Goal: Task Accomplishment & Management: Use online tool/utility

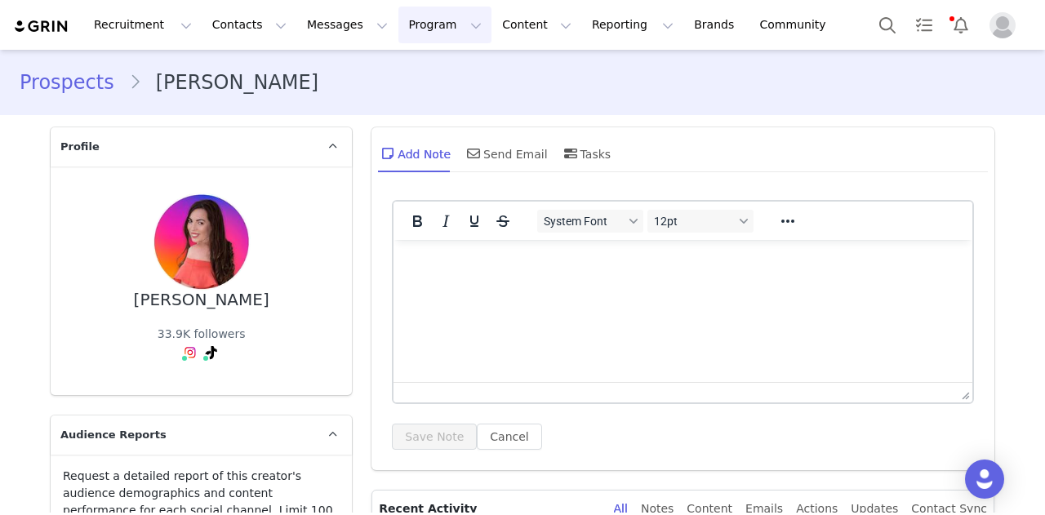
click at [398, 23] on button "Program Program" at bounding box center [444, 25] width 93 height 37
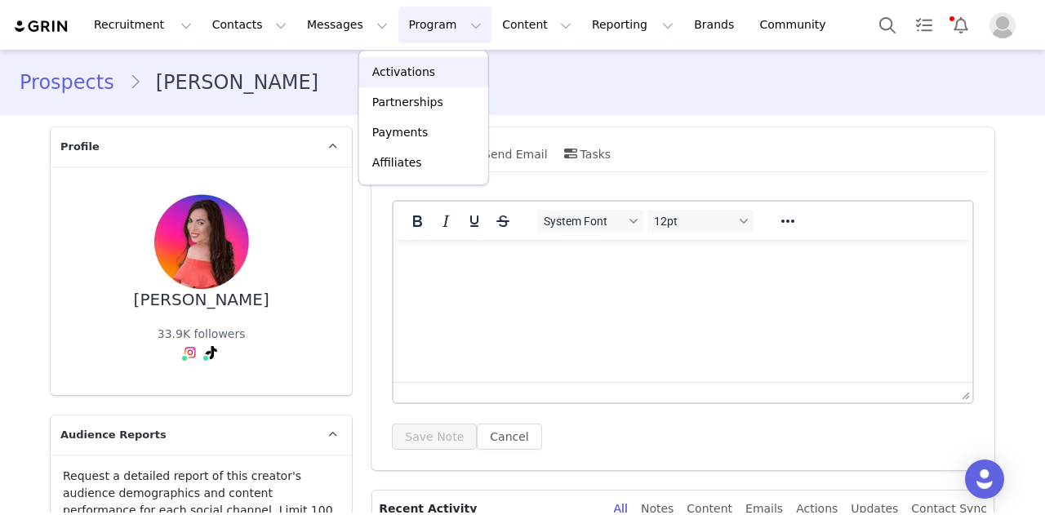
click at [405, 76] on p "Activations" at bounding box center [403, 72] width 63 height 17
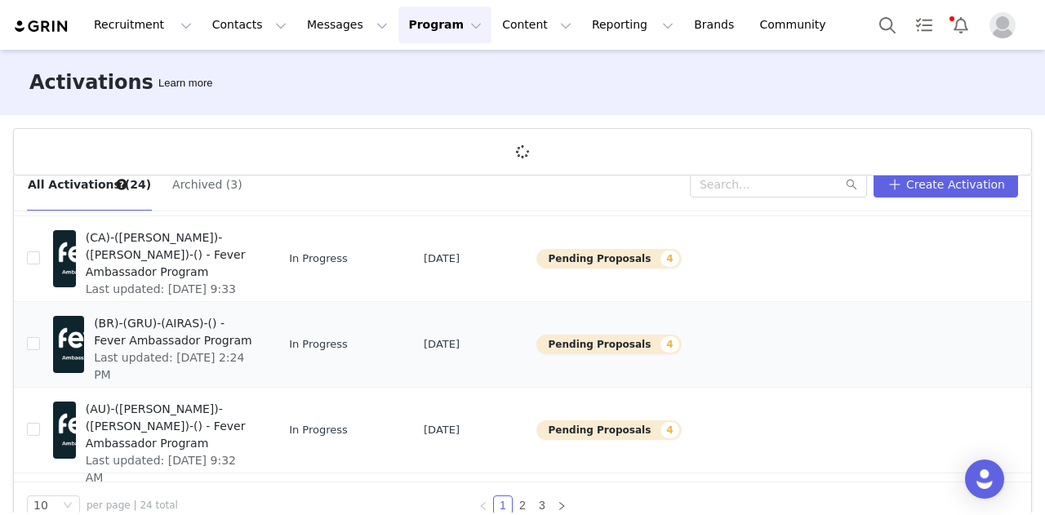
scroll to position [60, 0]
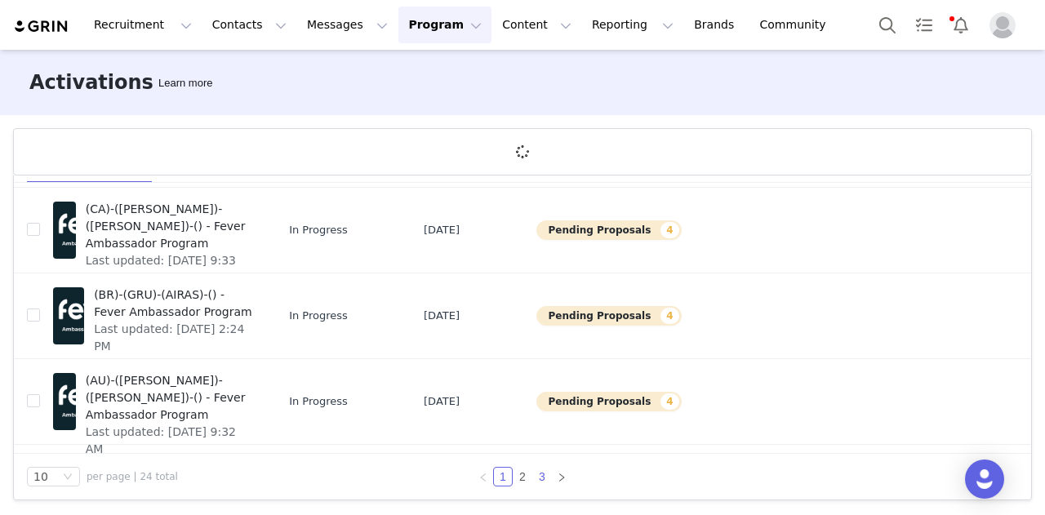
click at [542, 478] on link "3" at bounding box center [542, 477] width 18 height 18
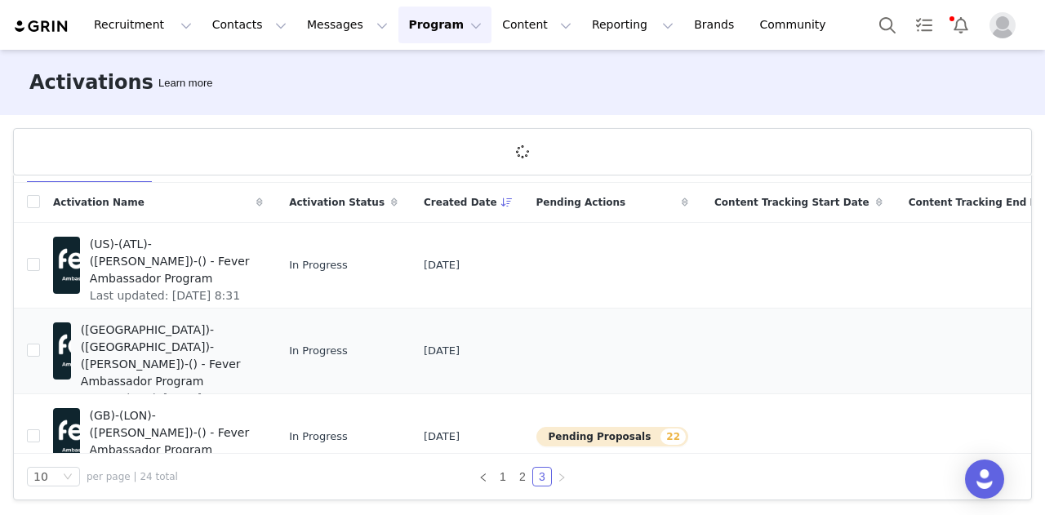
click at [103, 332] on span "([GEOGRAPHIC_DATA])-([GEOGRAPHIC_DATA])-([PERSON_NAME])-() - Fever Ambassador P…" at bounding box center [167, 356] width 172 height 69
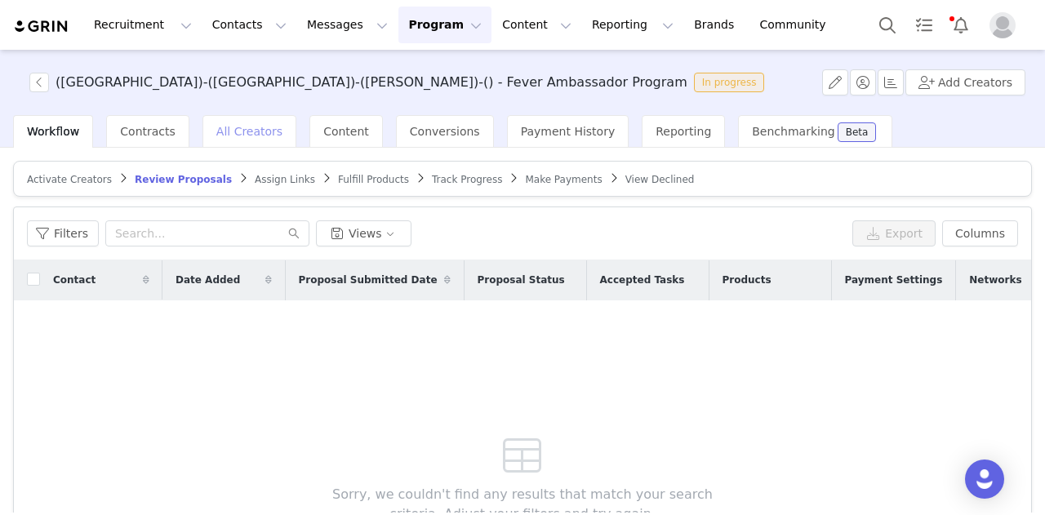
click at [240, 135] on span "All Creators" at bounding box center [249, 131] width 66 height 13
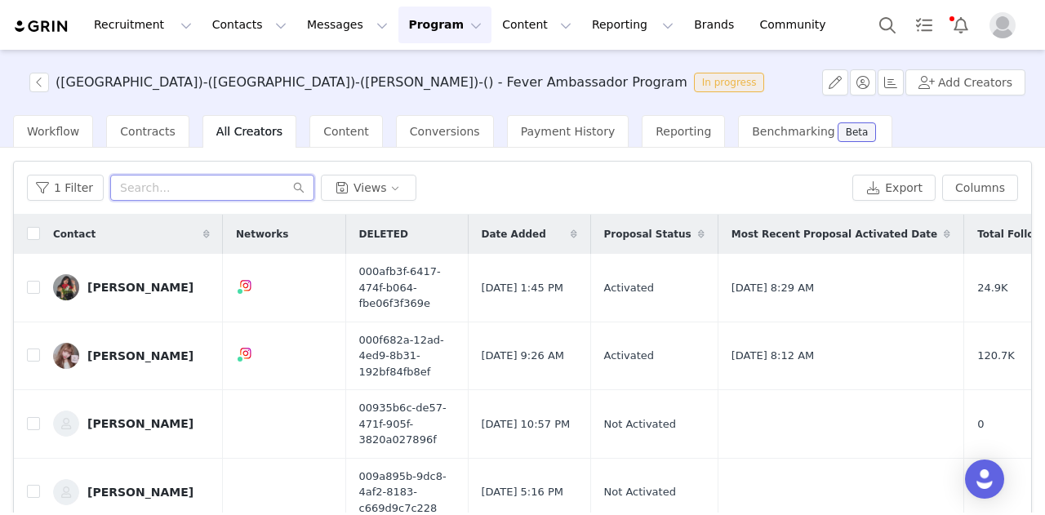
click at [243, 180] on input "text" at bounding box center [212, 188] width 204 height 26
paste input "[EMAIL_ADDRESS][DOMAIN_NAME]"
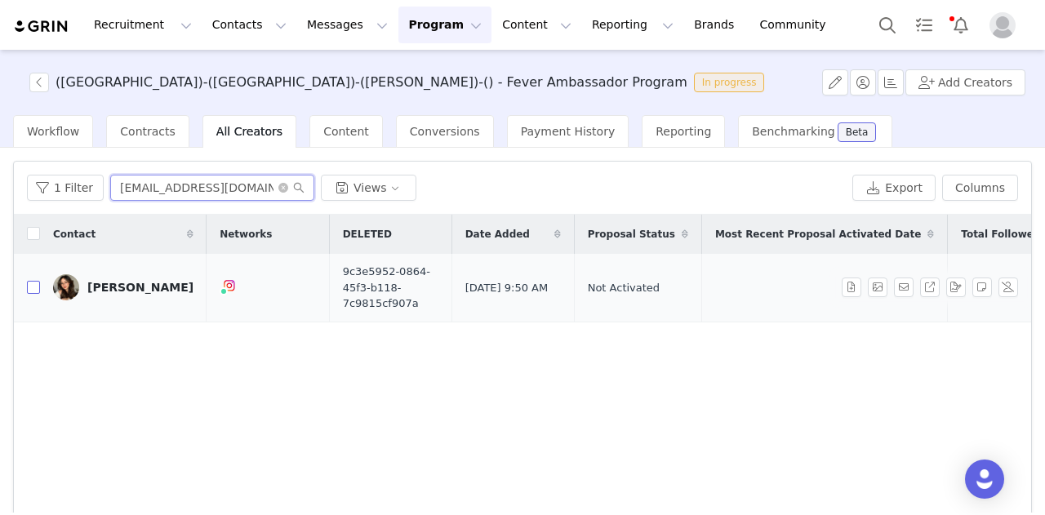
type input "[EMAIL_ADDRESS][DOMAIN_NAME]"
click at [32, 281] on input "checkbox" at bounding box center [33, 287] width 13 height 13
checkbox input "true"
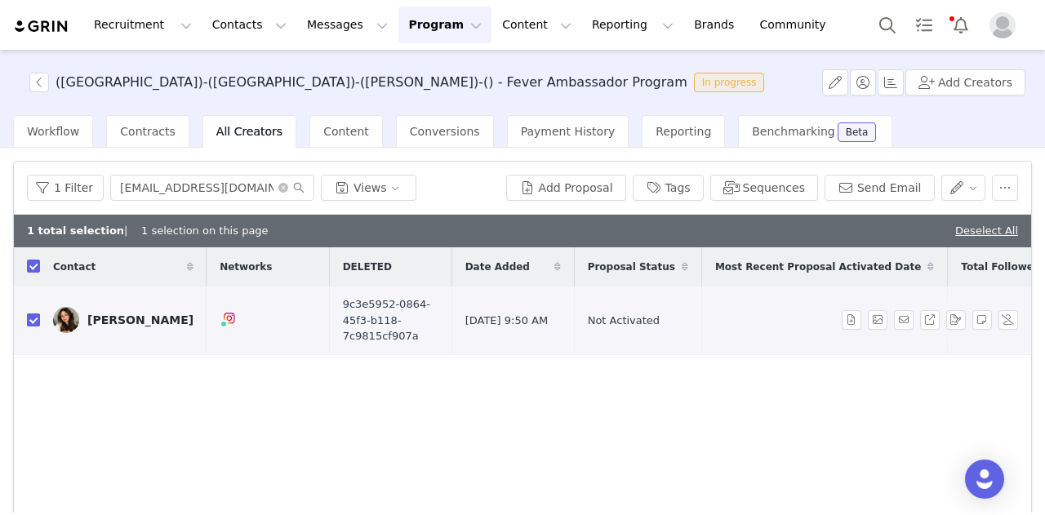
checkbox input "true"
click at [774, 192] on button "Sequences" at bounding box center [764, 188] width 108 height 26
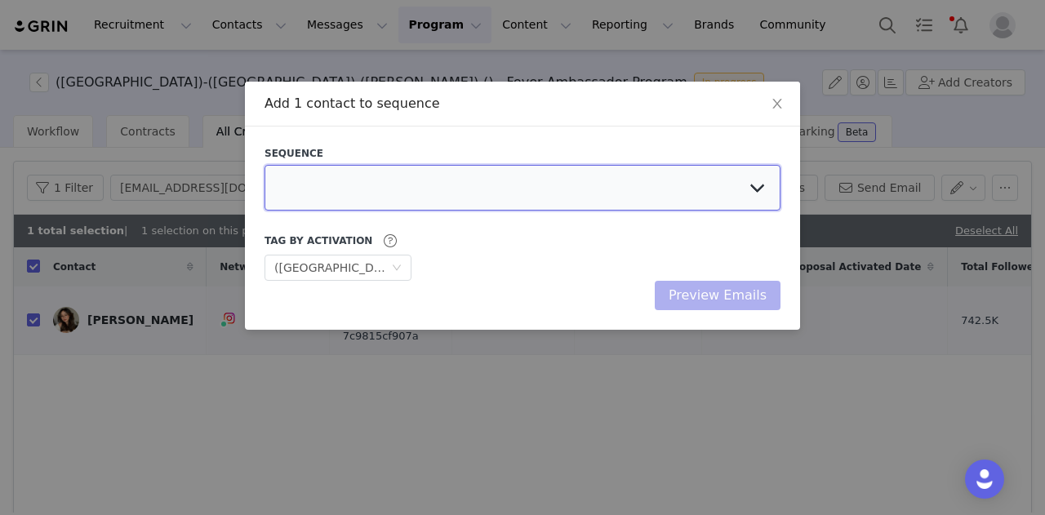
drag, startPoint x: 770, startPoint y: 193, endPoint x: 362, endPoint y: 183, distance: 407.3
click at [362, 183] on select at bounding box center [522, 188] width 516 height 46
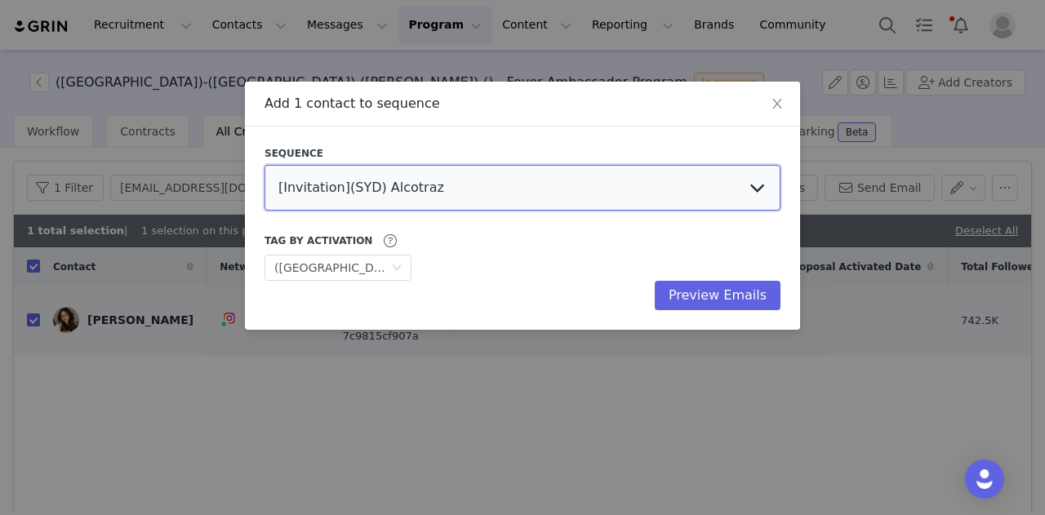
click at [362, 183] on select "[Invitation](SYD) Alcotraz [Invitation] ([GEOGRAPHIC_DATA]) SUBMERGE + PURE TER…" at bounding box center [522, 188] width 516 height 46
select select "b633e6a7-78a9-4bd4-82d8-5b23ce3ce21a"
click at [264, 165] on select "[Invitation](SYD) Alcotraz [Invitation] ([GEOGRAPHIC_DATA]) SUBMERGE + PURE TER…" at bounding box center [522, 188] width 516 height 46
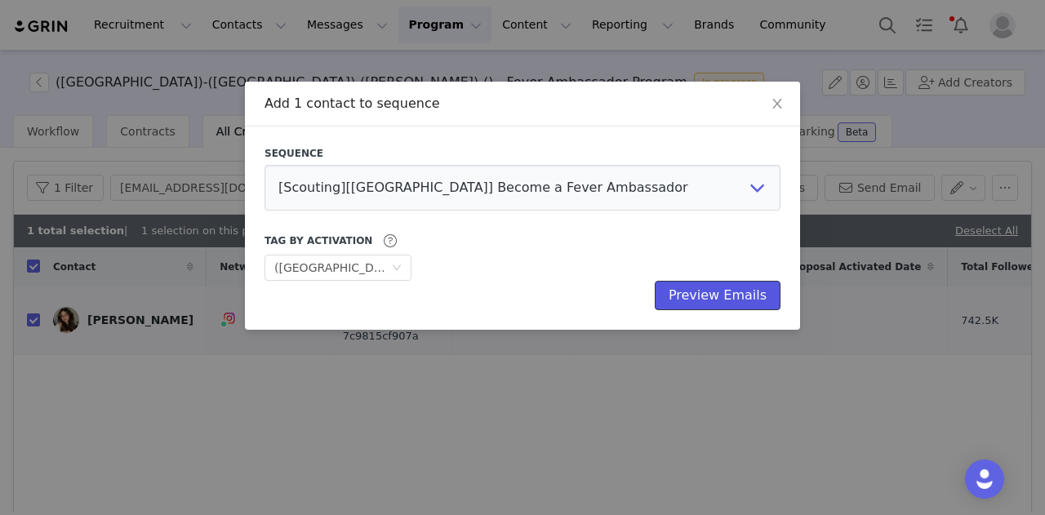
click at [751, 290] on button "Preview Emails" at bounding box center [717, 295] width 126 height 29
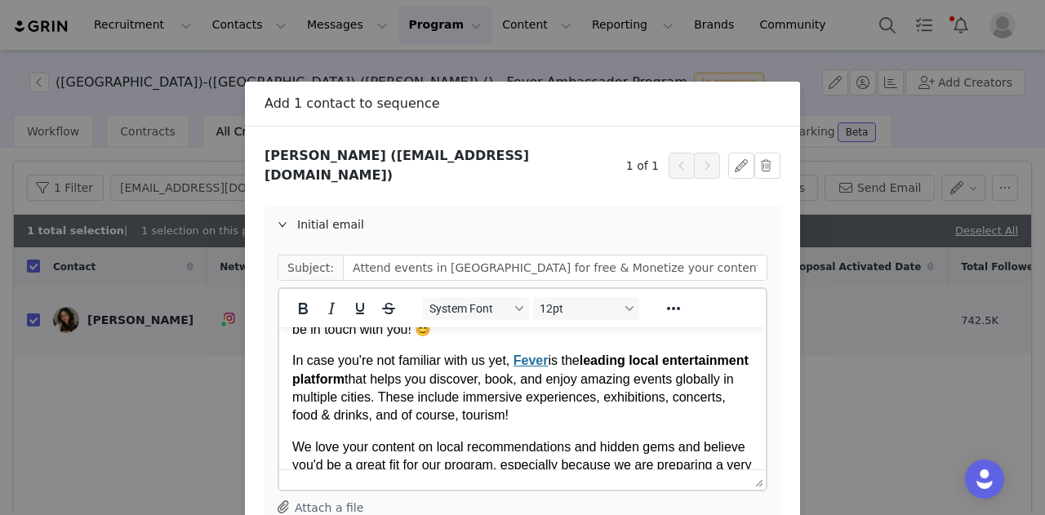
scroll to position [95, 0]
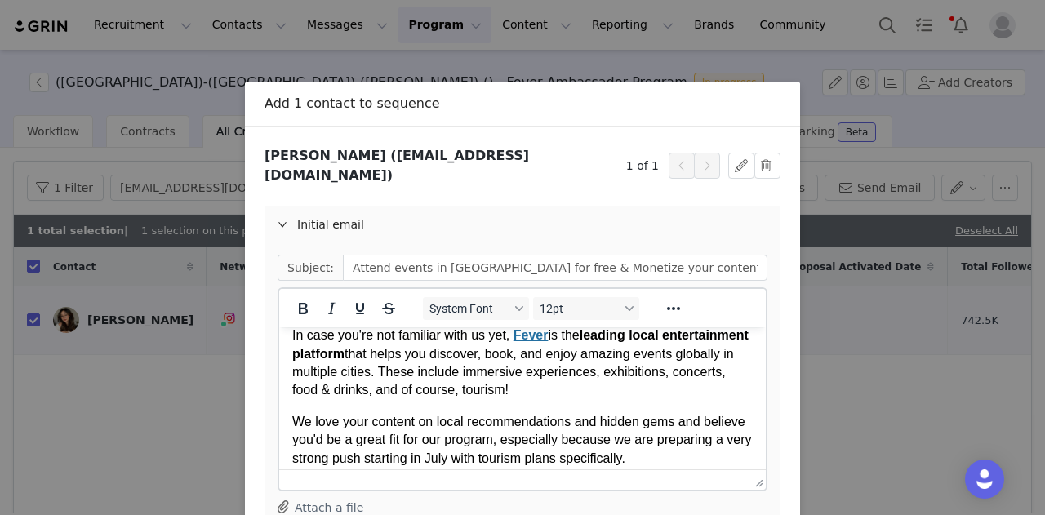
click at [445, 370] on p "In case you're not familiar with us yet, Fever is the leading local entertainme…" at bounding box center [522, 362] width 460 height 73
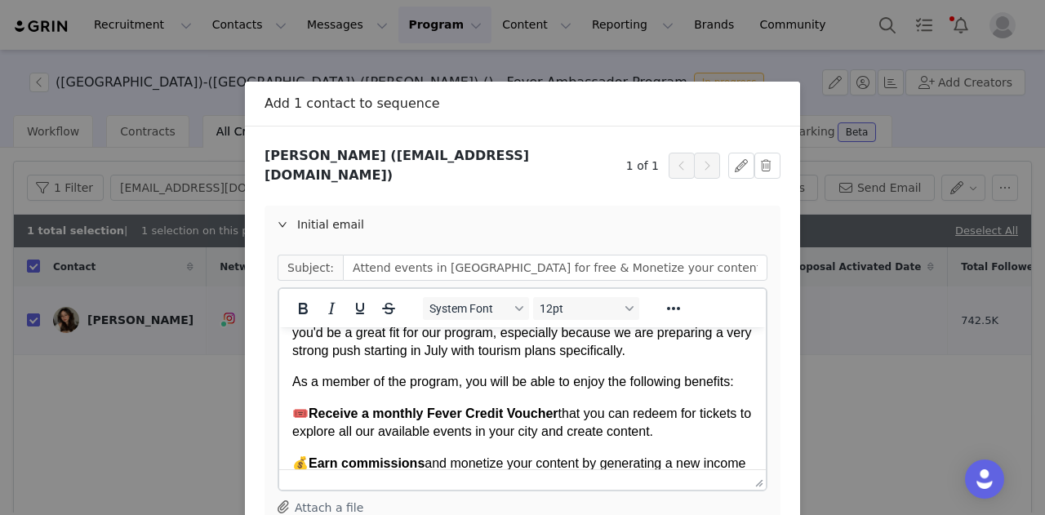
scroll to position [118, 0]
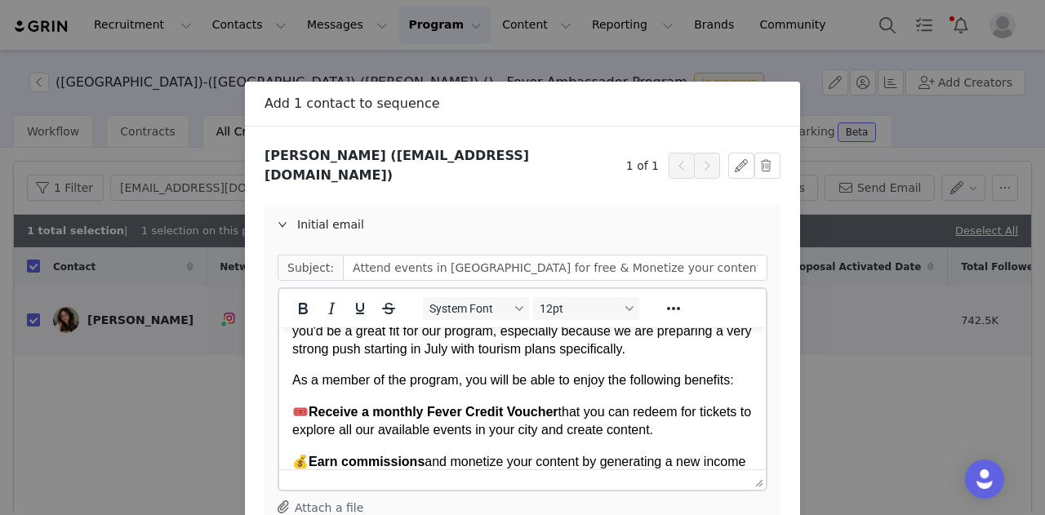
click at [534, 350] on p "We love your content on local recommendations and hidden gems and believe you'd…" at bounding box center [522, 331] width 460 height 55
click at [629, 358] on p "We love your content on local recommendations and hidden gems and believe you'd…" at bounding box center [522, 331] width 460 height 55
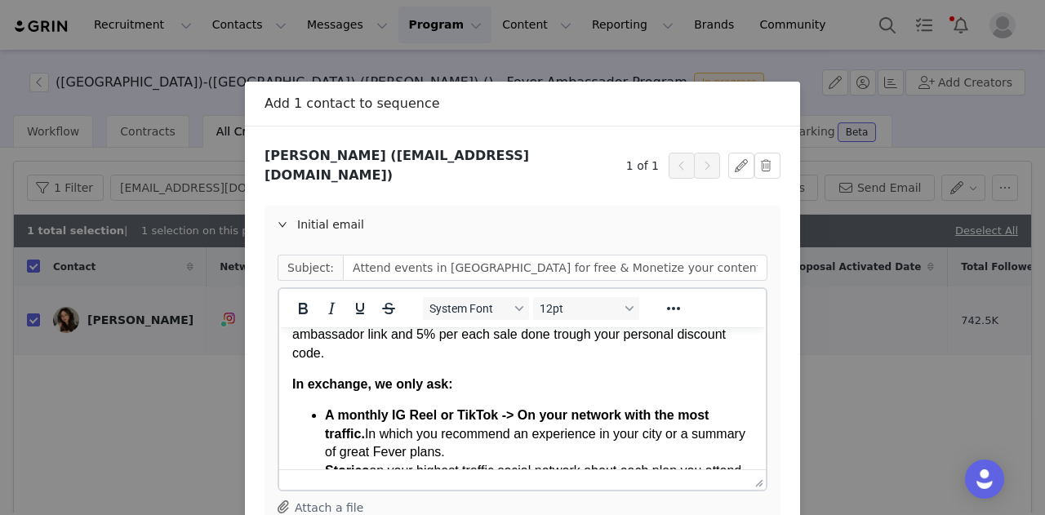
scroll to position [362, 0]
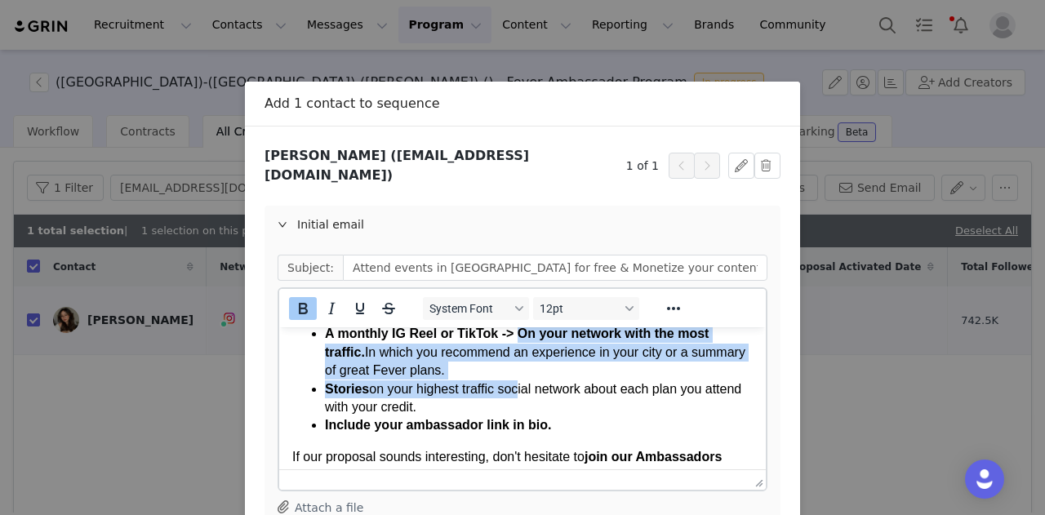
drag, startPoint x: 518, startPoint y: 357, endPoint x: 521, endPoint y: 403, distance: 46.6
click at [521, 403] on ul "A monthly IG Reel or TikTok -> On your network with the most traffic. In which …" at bounding box center [522, 379] width 460 height 109
click at [517, 413] on li "Stories on your highest traffic social network about each plan you attend with …" at bounding box center [539, 398] width 428 height 37
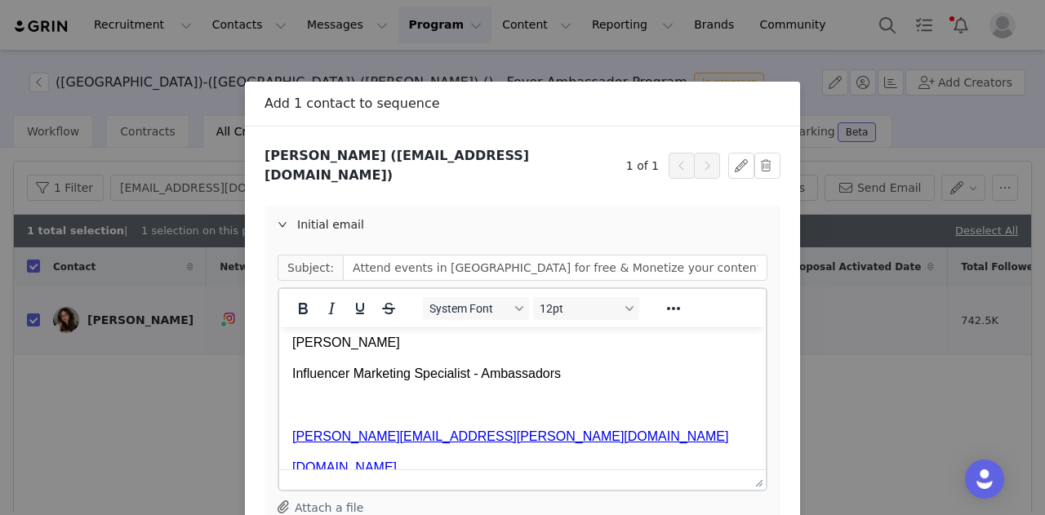
scroll to position [852, 0]
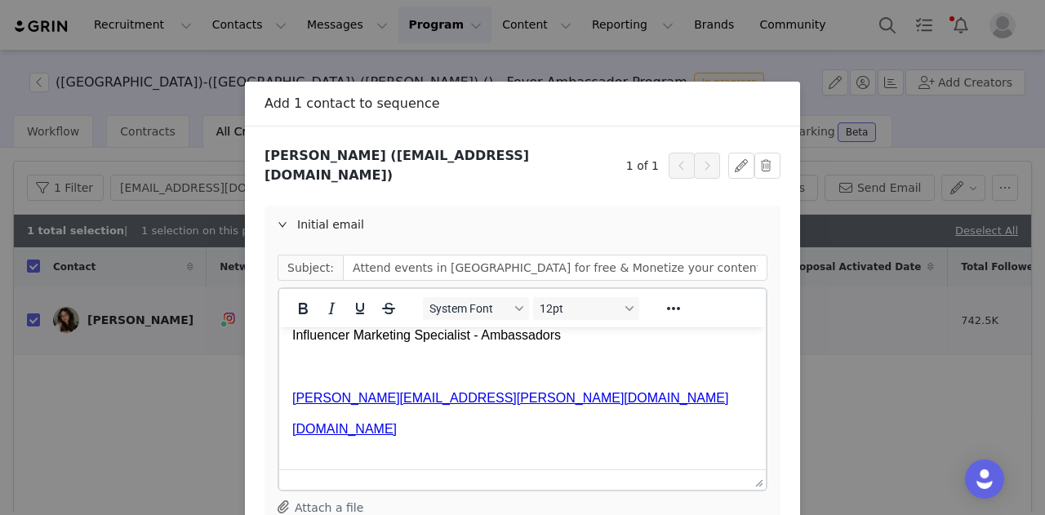
click at [533, 416] on body "Hi, Hang! I'm Alexandra, managing influencer relations at Fever US. Delighted t…" at bounding box center [522, 39] width 460 height 1103
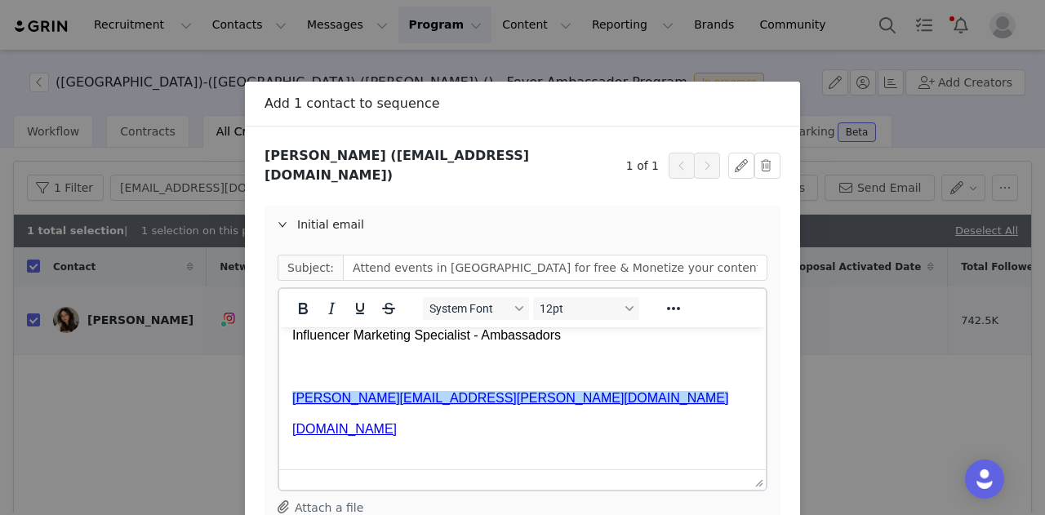
click at [557, 358] on body "Hi, Hang! I'm Alexandra, managing influencer relations at Fever US. Delighted t…" at bounding box center [522, 39] width 460 height 1103
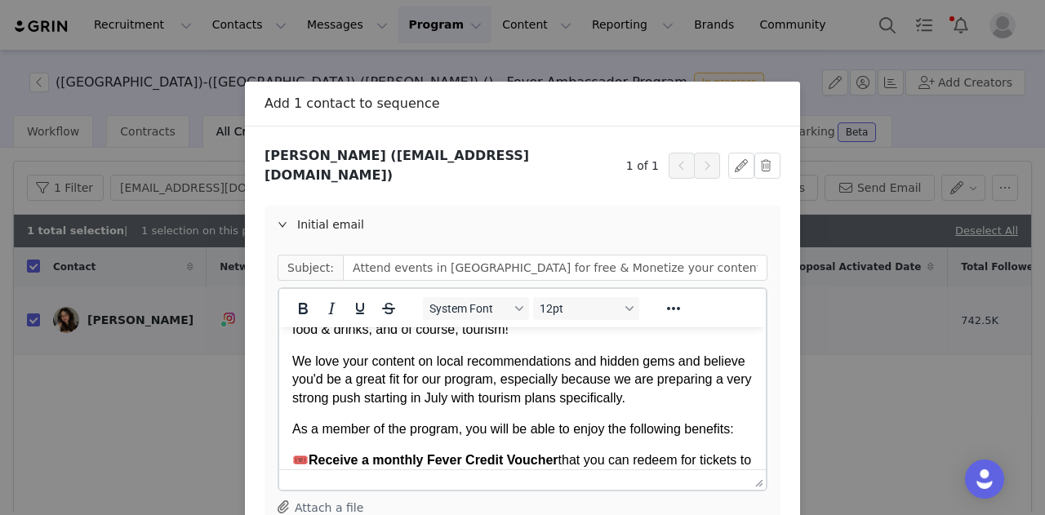
scroll to position [175, 0]
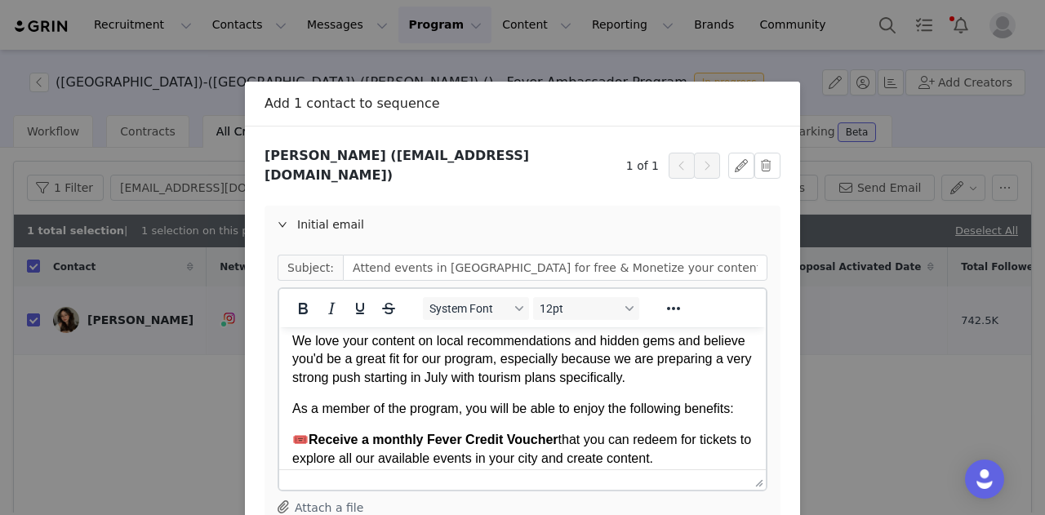
click at [557, 358] on p "We love your content on local recommendations and hidden gems and believe you'd…" at bounding box center [522, 359] width 460 height 55
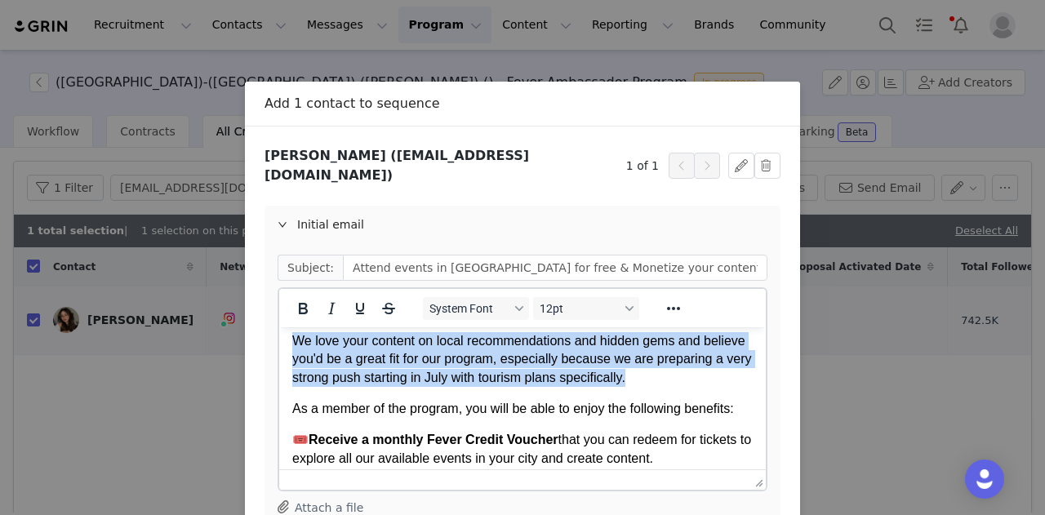
click at [557, 358] on p "We love your content on local recommendations and hidden gems and believe you'd…" at bounding box center [522, 359] width 460 height 55
copy p "We love your content on local recommendations and hidden gems and believe you'd…"
click at [534, 368] on p "We love your content on local recommendations and hidden gems and believe you'd…" at bounding box center [522, 359] width 460 height 55
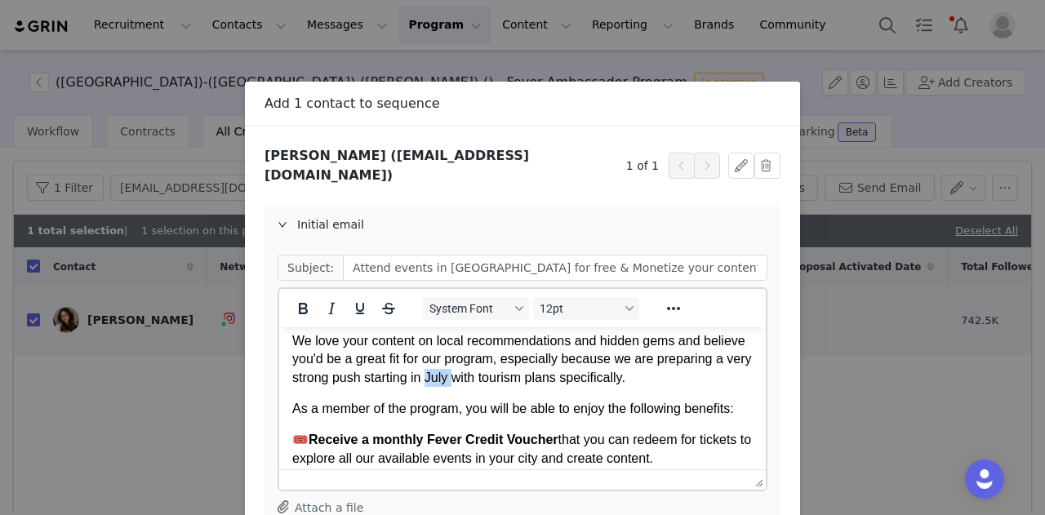
click at [534, 368] on p "We love your content on local recommendations and hidden gems and believe you'd…" at bounding box center [522, 359] width 460 height 55
click at [520, 379] on p "We love your content on local recommendations and hidden gems and believe you'd…" at bounding box center [522, 359] width 460 height 55
click at [510, 376] on p "We love your content on local recommendations and hidden gems and believe you'd…" at bounding box center [522, 359] width 460 height 55
click at [601, 379] on p "We love your content on local recommendations and hidden gems and believe you'd…" at bounding box center [522, 359] width 460 height 55
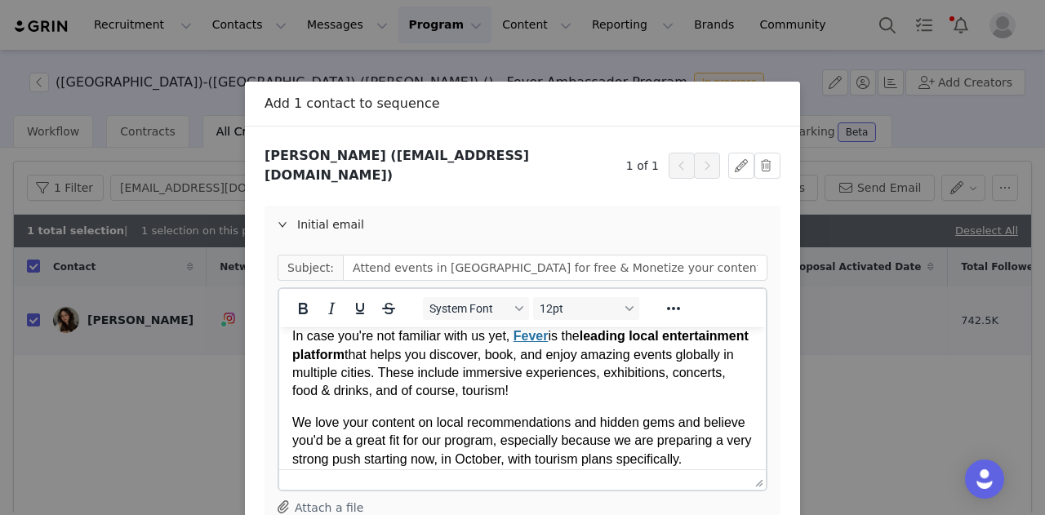
click at [590, 379] on p "In case you're not familiar with us yet, Fever is the leading local entertainme…" at bounding box center [522, 363] width 460 height 73
click at [665, 390] on p "In case you're not familiar with us yet, Fever is the leading local entertainme…" at bounding box center [522, 363] width 460 height 73
click at [614, 366] on p "In case you're not familiar with us yet, Fever is the leading local entertainme…" at bounding box center [522, 363] width 460 height 73
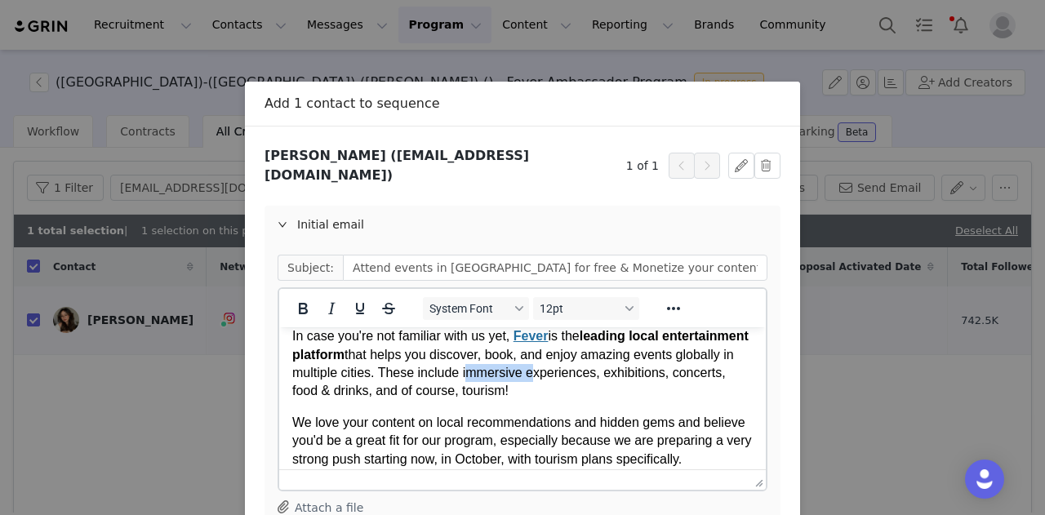
click at [614, 366] on p "In case you're not familiar with us yet, Fever is the leading local entertainme…" at bounding box center [522, 363] width 460 height 73
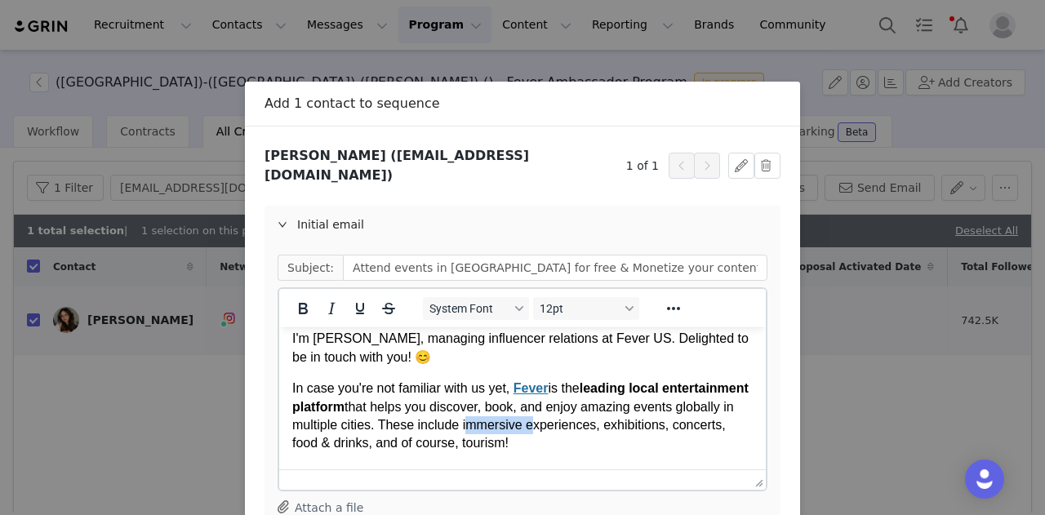
scroll to position [41, 0]
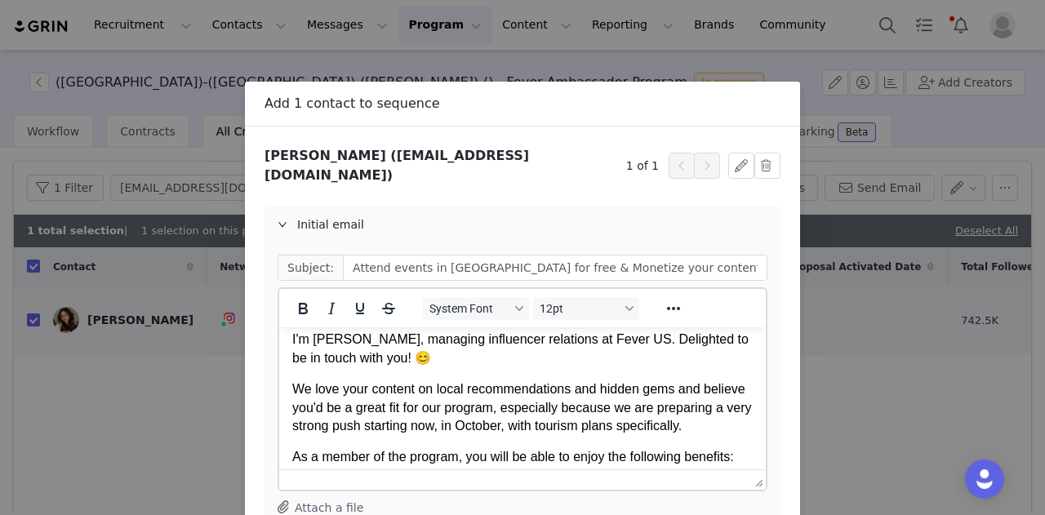
click at [614, 366] on p "I'm [PERSON_NAME], managing influencer relations at Fever US. Delighted to be i…" at bounding box center [522, 348] width 460 height 37
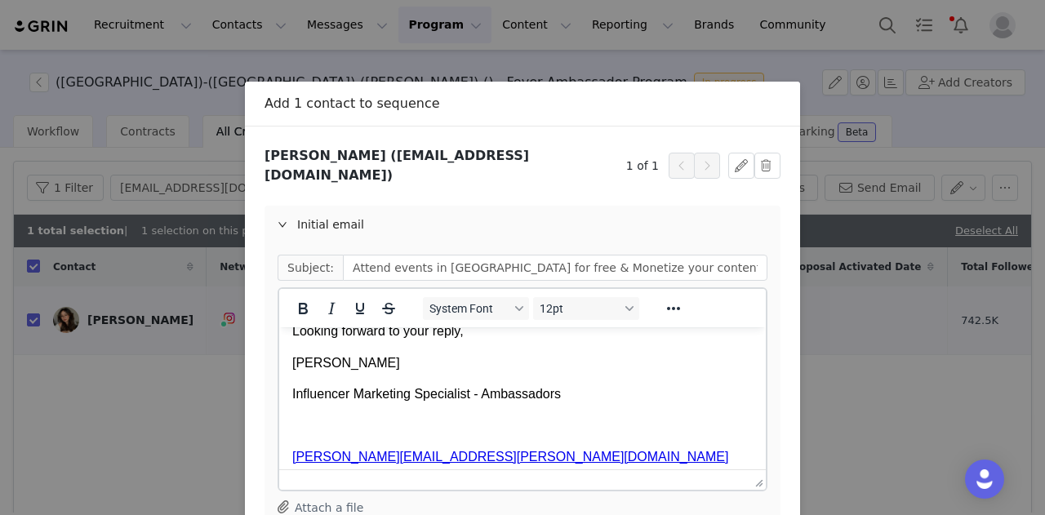
scroll to position [792, 0]
drag, startPoint x: 296, startPoint y: 400, endPoint x: 403, endPoint y: 391, distance: 107.3
click at [403, 373] on p "[PERSON_NAME]" at bounding box center [522, 364] width 460 height 18
click at [380, 373] on p "[PERSON_NAME]" at bounding box center [522, 364] width 460 height 18
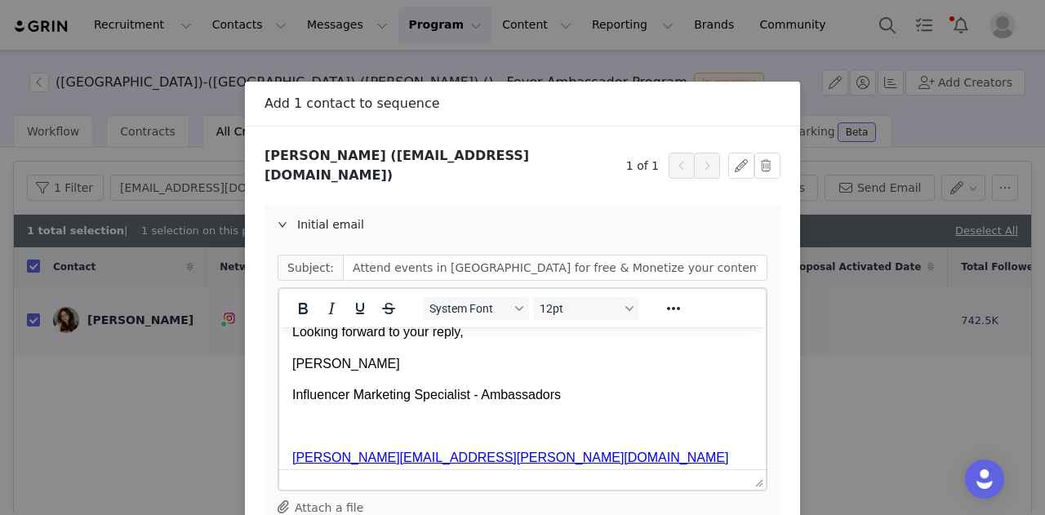
click at [380, 373] on p "[PERSON_NAME]" at bounding box center [522, 364] width 460 height 18
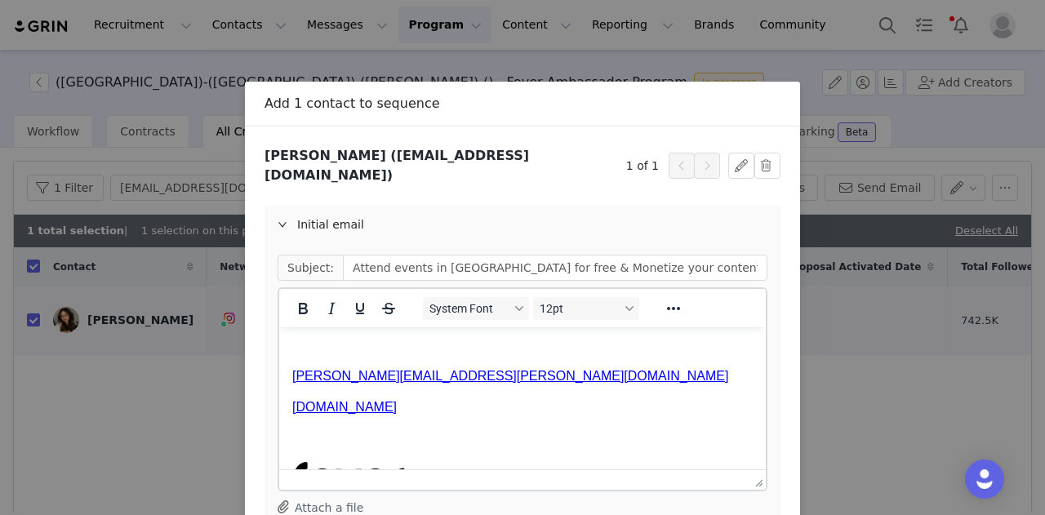
click at [536, 322] on p "Influencer Marketing Specialist - Ambassadors" at bounding box center [522, 313] width 460 height 18
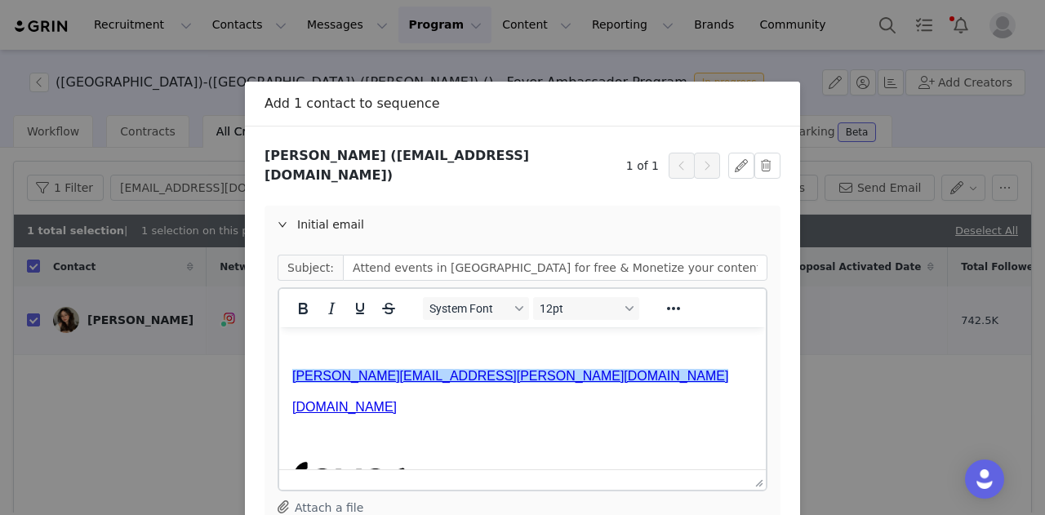
click at [531, 393] on body "Hi, Hang! I'm Alexandra, managing influencer relations at Fever US. Delighted t…" at bounding box center [522, 17] width 460 height 1103
click at [376, 383] on link "[PERSON_NAME][EMAIL_ADDRESS][PERSON_NAME][DOMAIN_NAME]﻿" at bounding box center [510, 376] width 436 height 14
drag, startPoint x: 376, startPoint y: 413, endPoint x: 353, endPoint y: 429, distance: 28.1
click at [353, 429] on body "Hi, Hang! I'm Alexandra, managing influencer relations at Fever US. Delighted t…" at bounding box center [522, 17] width 460 height 1103
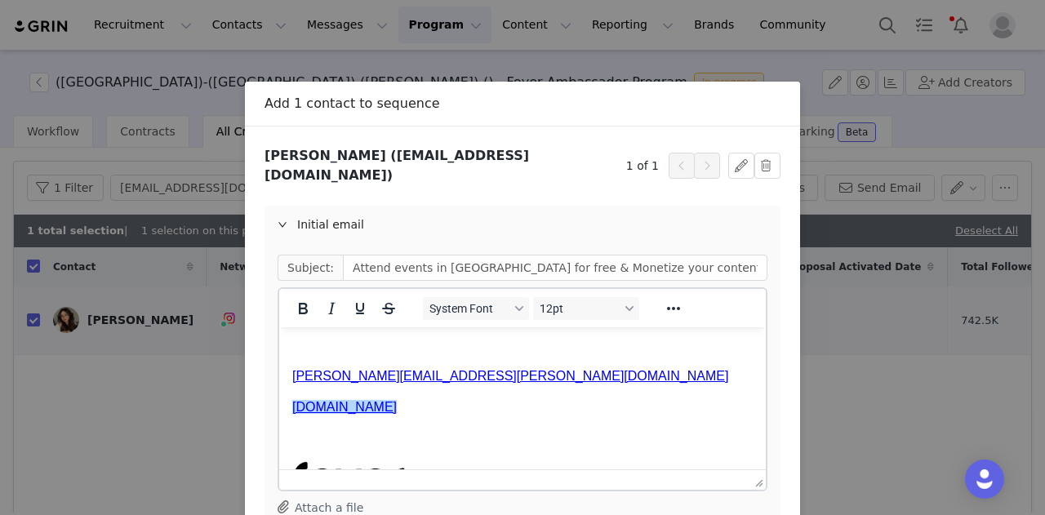
click at [368, 383] on link "[PERSON_NAME][EMAIL_ADDRESS][PERSON_NAME][DOMAIN_NAME]" at bounding box center [510, 376] width 436 height 14
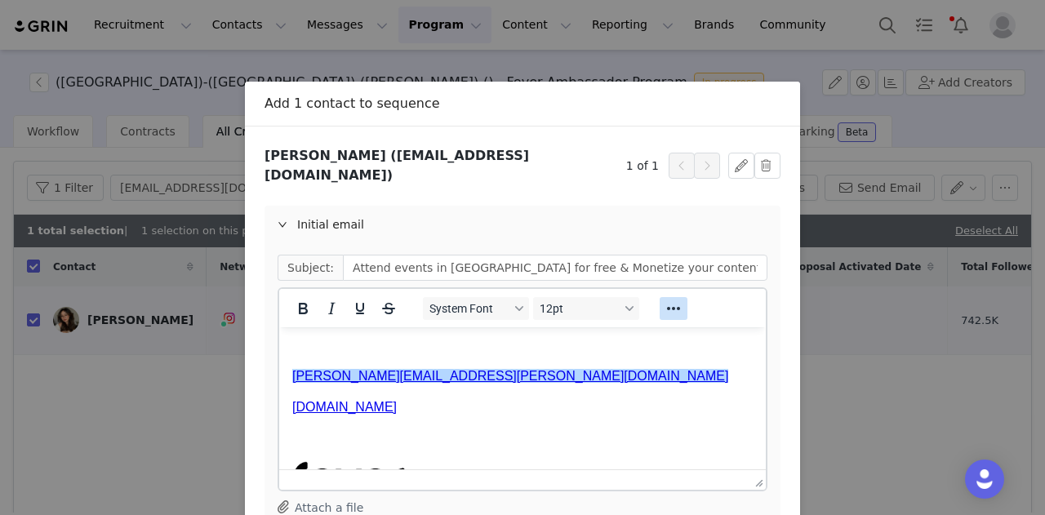
click at [664, 299] on icon "Reveal or hide additional toolbar items" at bounding box center [673, 309] width 20 height 20
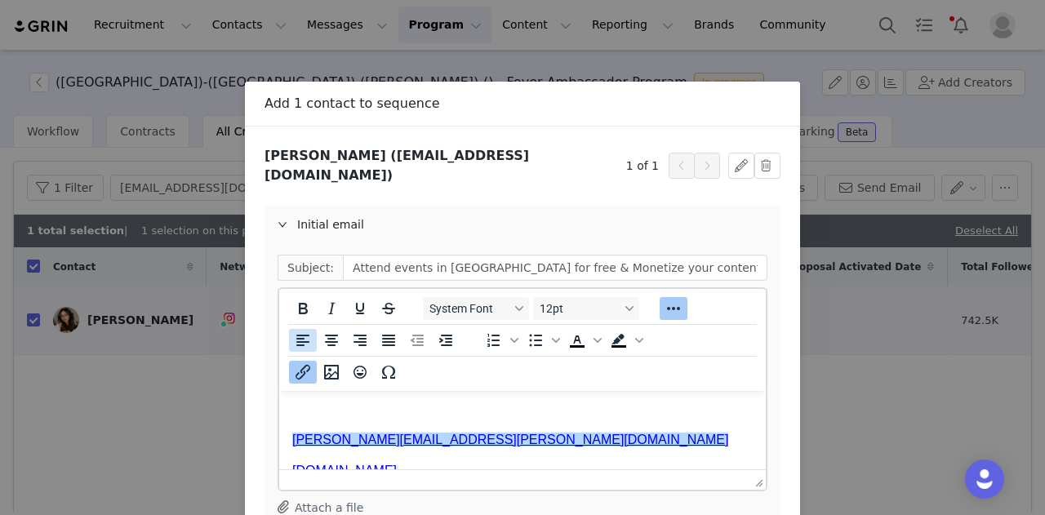
click at [294, 362] on icon "Insert/edit link" at bounding box center [303, 372] width 20 height 20
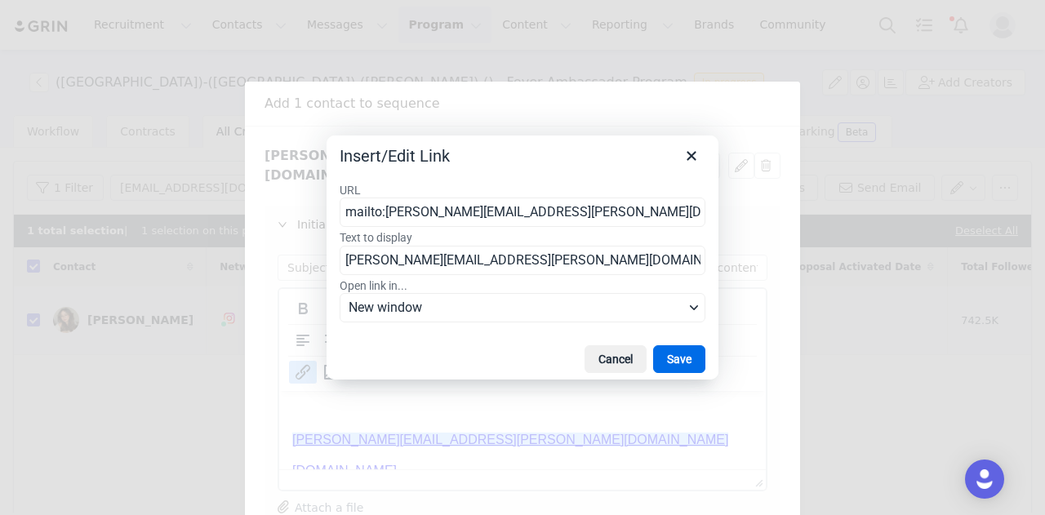
scroll to position [889, 0]
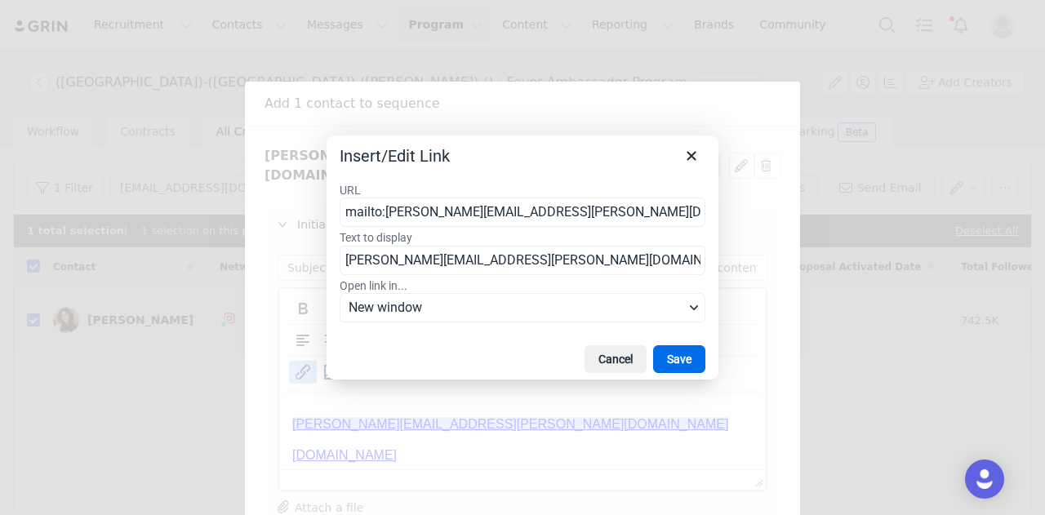
drag, startPoint x: 436, startPoint y: 213, endPoint x: 383, endPoint y: 217, distance: 53.2
click at [383, 217] on input "mailto:[PERSON_NAME][EMAIL_ADDRESS][PERSON_NAME][DOMAIN_NAME]" at bounding box center [522, 211] width 366 height 29
drag, startPoint x: 593, startPoint y: 211, endPoint x: 384, endPoint y: 218, distance: 209.8
click at [384, 218] on input "mailto:[PERSON_NAME][EMAIL_ADDRESS][PERSON_NAME][DOMAIN_NAME]" at bounding box center [522, 211] width 366 height 29
type input "mailto:[PERSON_NAME][EMAIL_ADDRESS][PERSON_NAME][DOMAIN_NAME]"
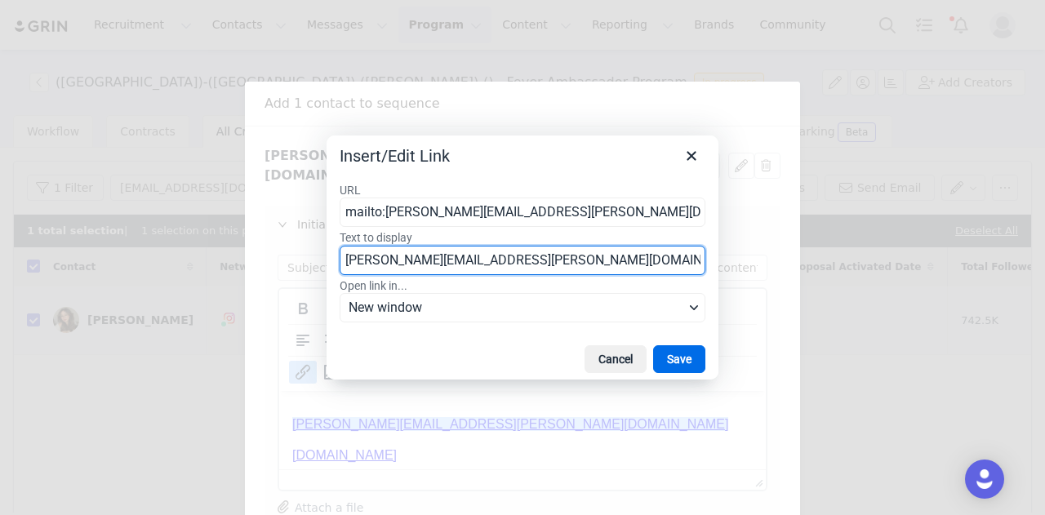
click at [461, 254] on input "[PERSON_NAME][EMAIL_ADDRESS][PERSON_NAME][DOMAIN_NAME]" at bounding box center [522, 260] width 366 height 29
click at [465, 253] on input "[PERSON_NAME][EMAIL_ADDRESS][PERSON_NAME][DOMAIN_NAME]" at bounding box center [522, 260] width 366 height 29
paste input "[PERSON_NAME].[PERSON_NAME]"
type input "[PERSON_NAME][EMAIL_ADDRESS][PERSON_NAME][DOMAIN_NAME]"
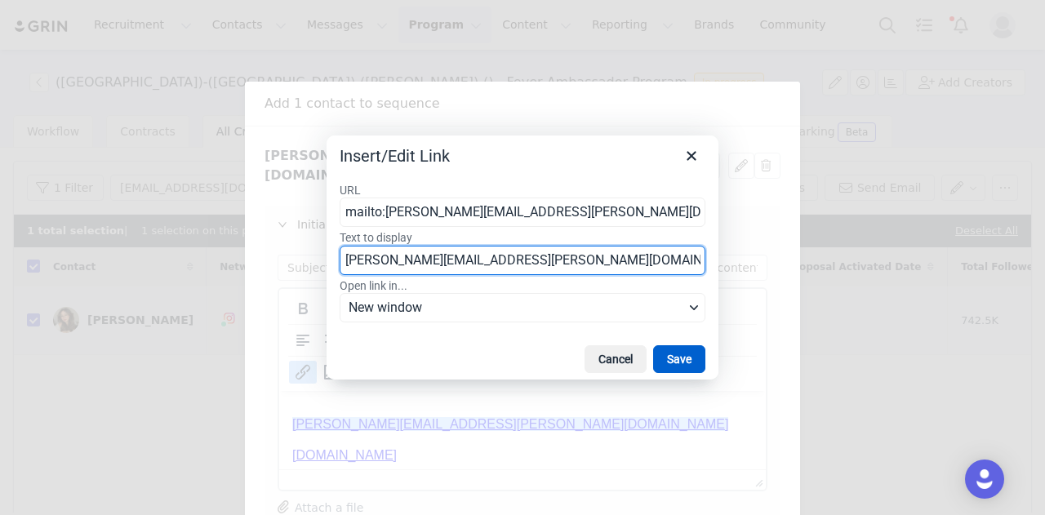
click at [689, 357] on button "Save" at bounding box center [679, 359] width 52 height 28
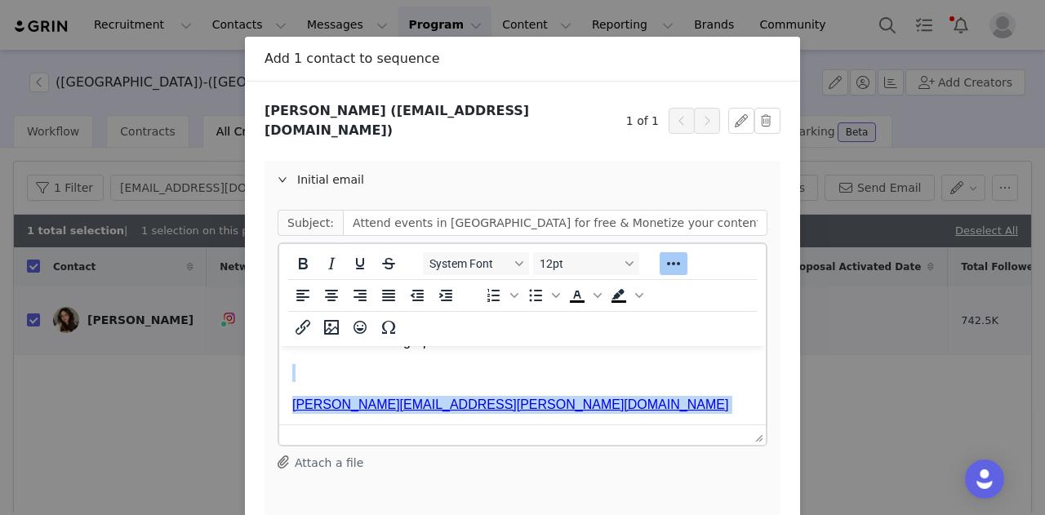
scroll to position [878, 0]
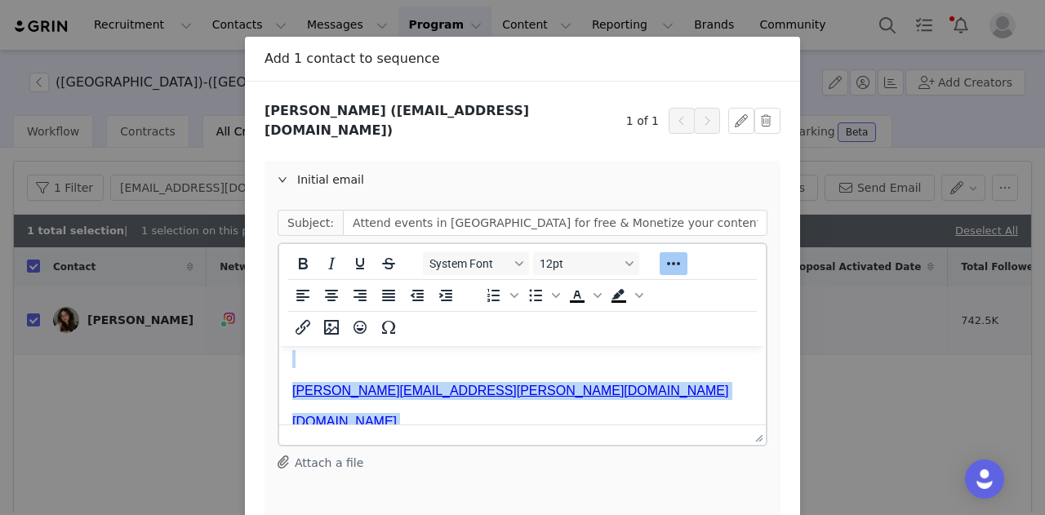
drag, startPoint x: 418, startPoint y: 374, endPoint x: 344, endPoint y: 388, distance: 74.9
click at [344, 388] on body "Hi, Hang! I'm Alexandra, managing influencer relations at Fever US. Delighted t…" at bounding box center [522, 32] width 460 height 1103
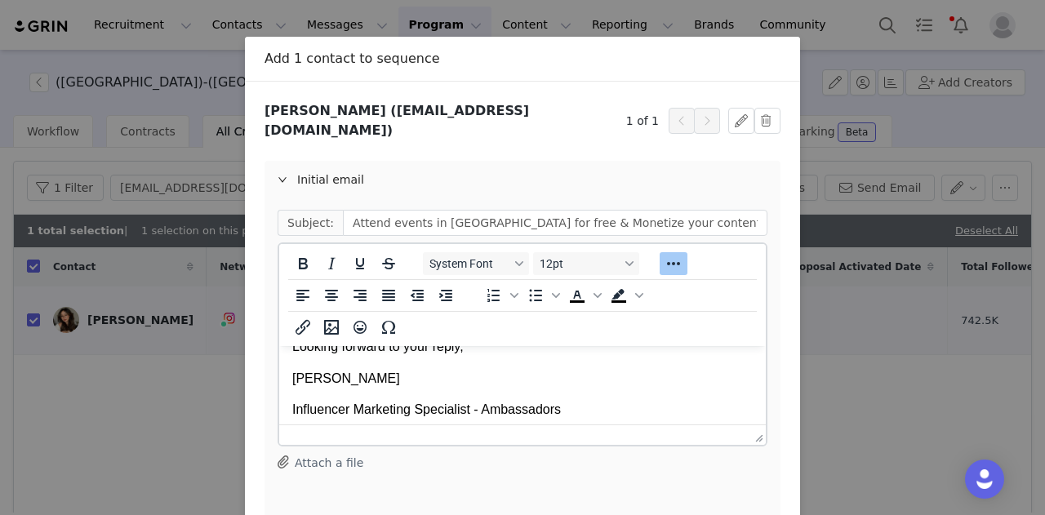
click at [290, 405] on html "Hi, Hang! I'm Alexandra, managing influencer relations at Fever US. Delighted t…" at bounding box center [522, 114] width 486 height 1129
click at [384, 388] on p "[PERSON_NAME]" at bounding box center [522, 379] width 460 height 18
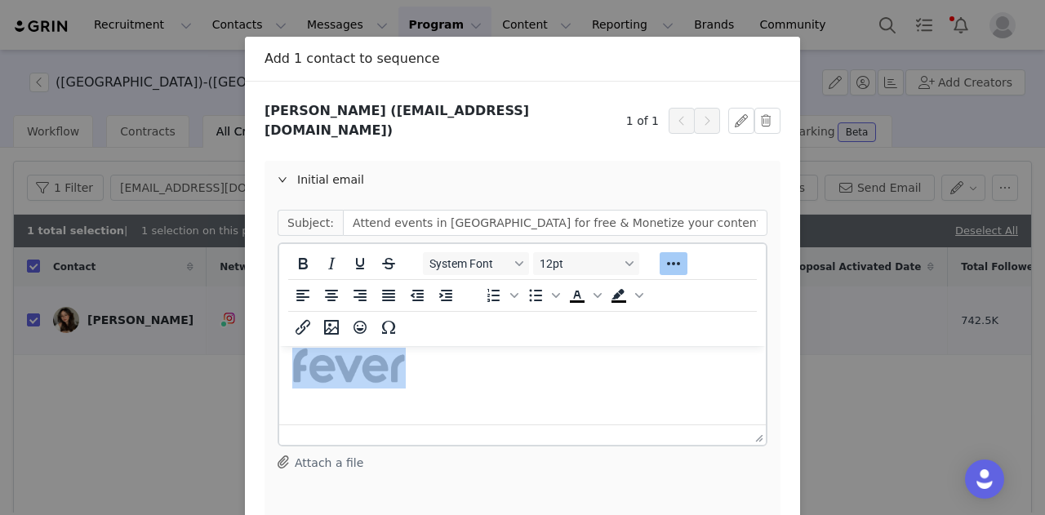
scroll to position [1036, 0]
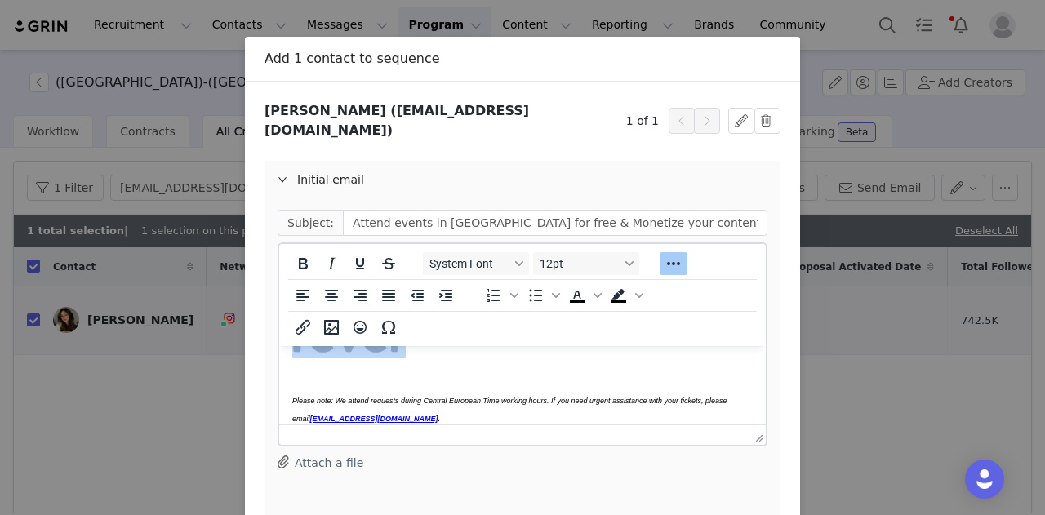
copy body "[PERSON_NAME] Influencer Marketing Specialist - Ambassadors [PERSON_NAME][EMAIL…"
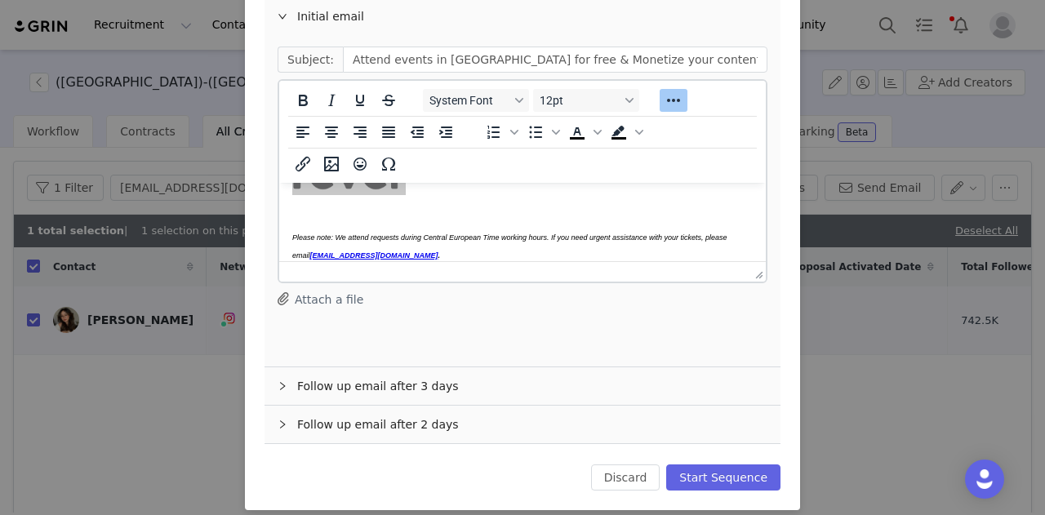
click at [469, 376] on div "Follow up email after 3 days" at bounding box center [522, 386] width 516 height 38
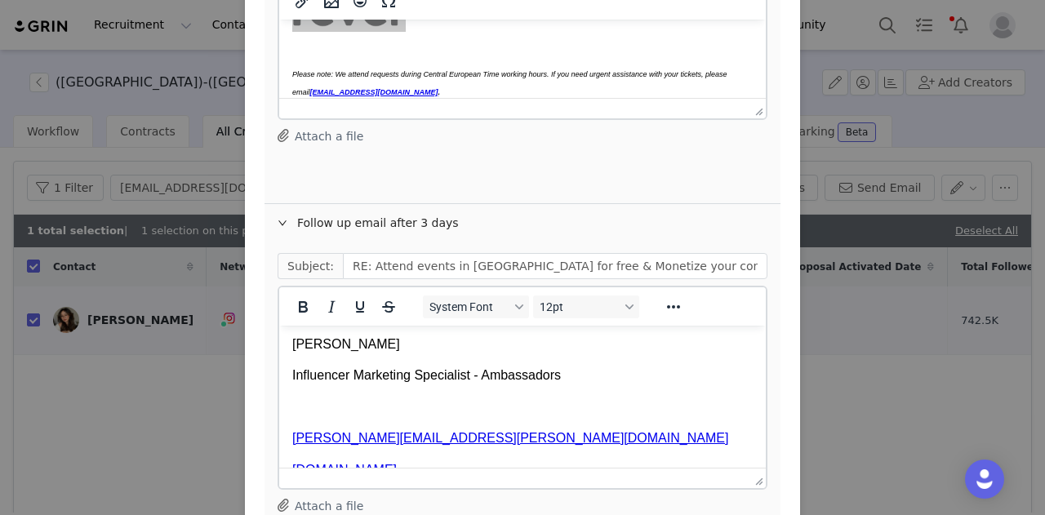
scroll to position [571, 0]
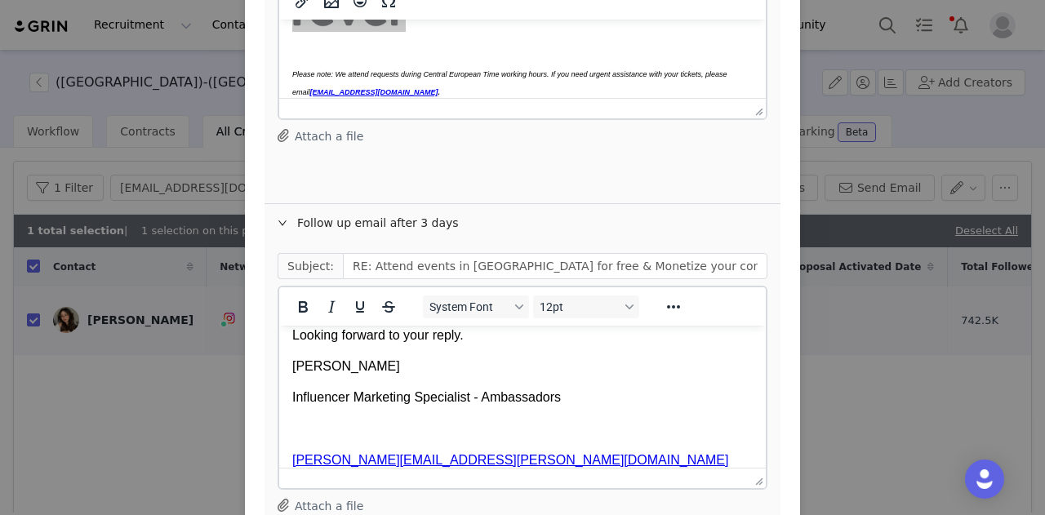
click at [291, 405] on html "Hi Hang, I hope this email finds you well. 😊 I'm reaching out to follow up and …" at bounding box center [522, 210] width 486 height 913
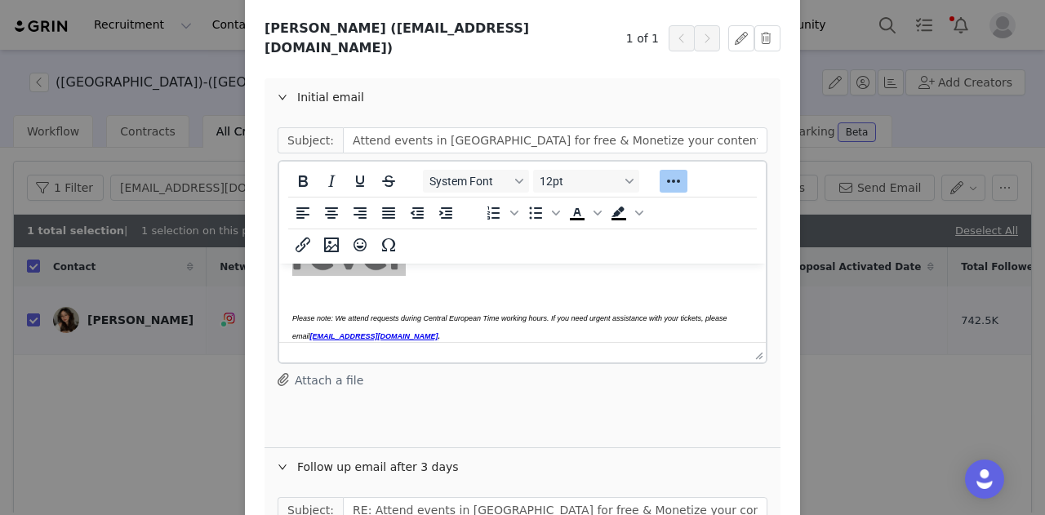
scroll to position [126, 0]
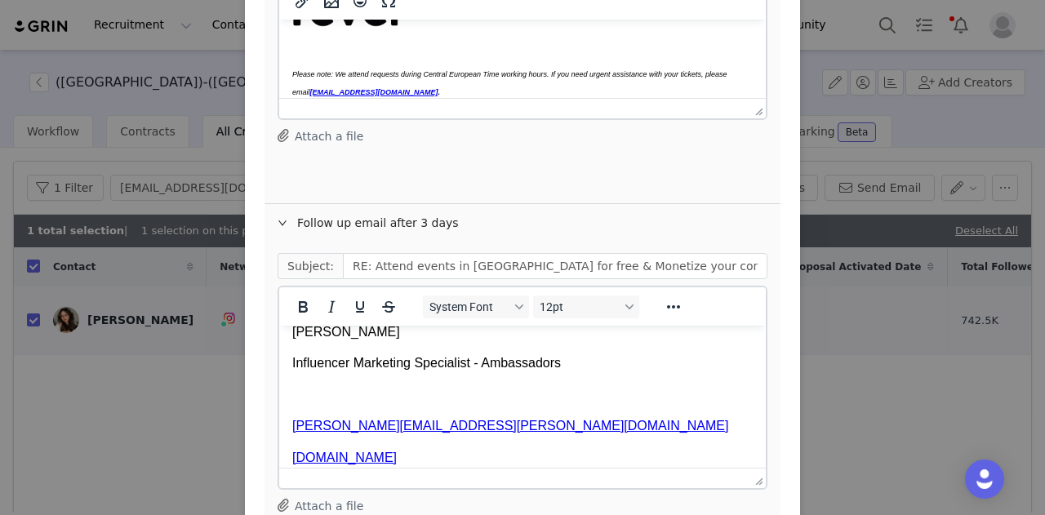
scroll to position [571, 0]
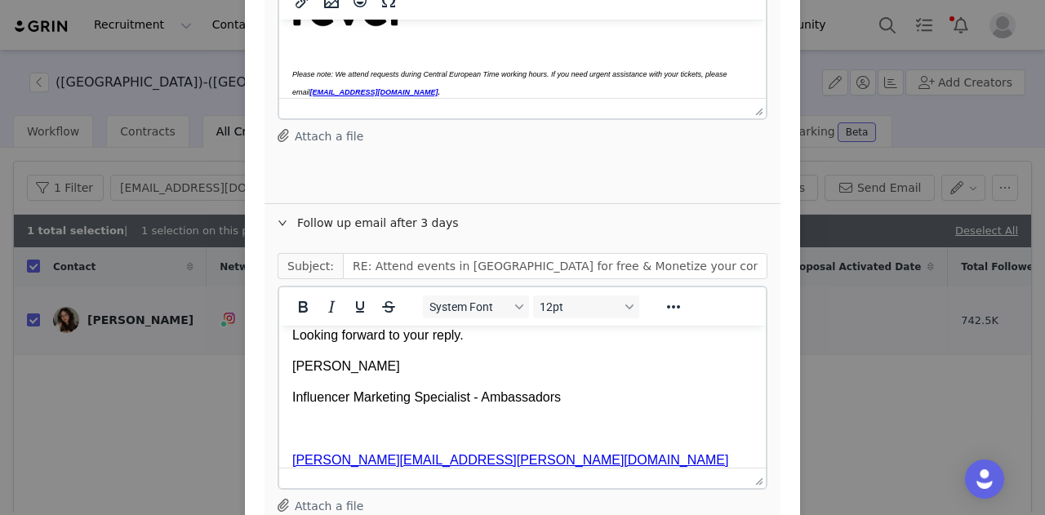
click at [300, 375] on p "[PERSON_NAME]" at bounding box center [522, 366] width 460 height 18
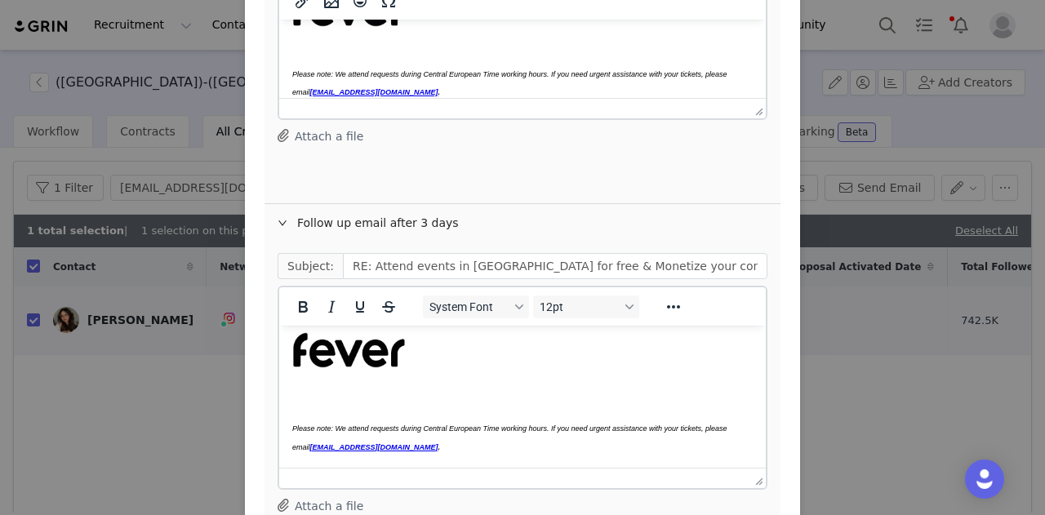
scroll to position [539, 0]
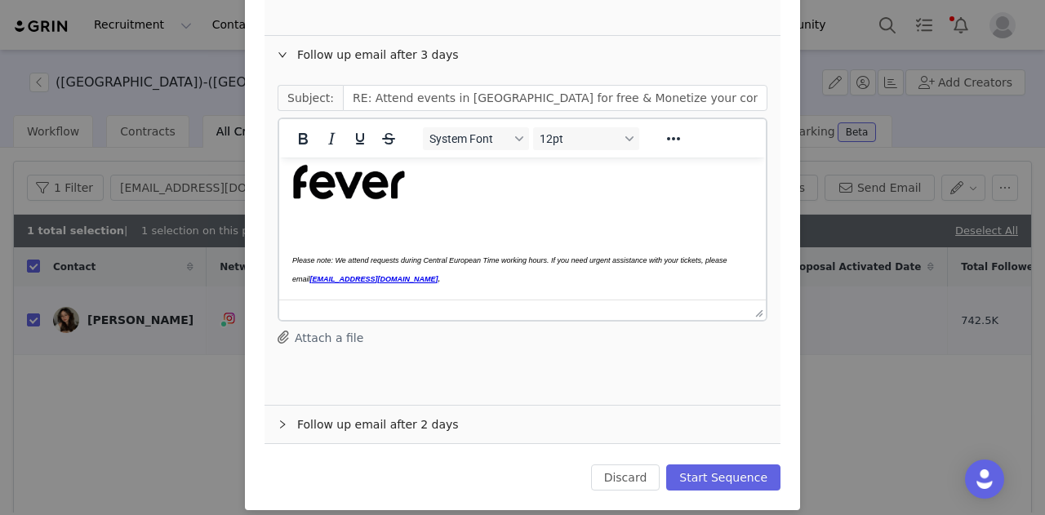
click at [309, 409] on div "Follow up email after 2 days" at bounding box center [522, 425] width 516 height 38
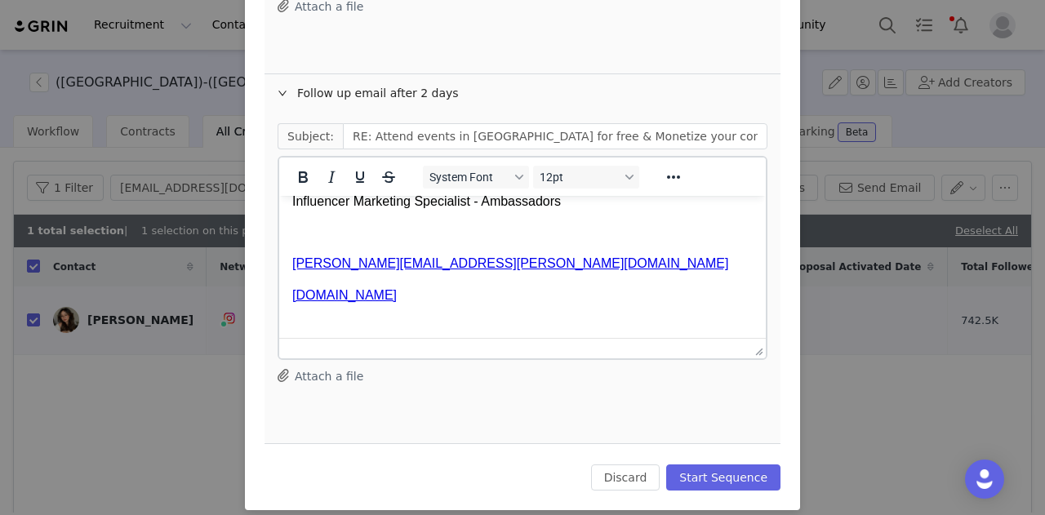
scroll to position [590, 0]
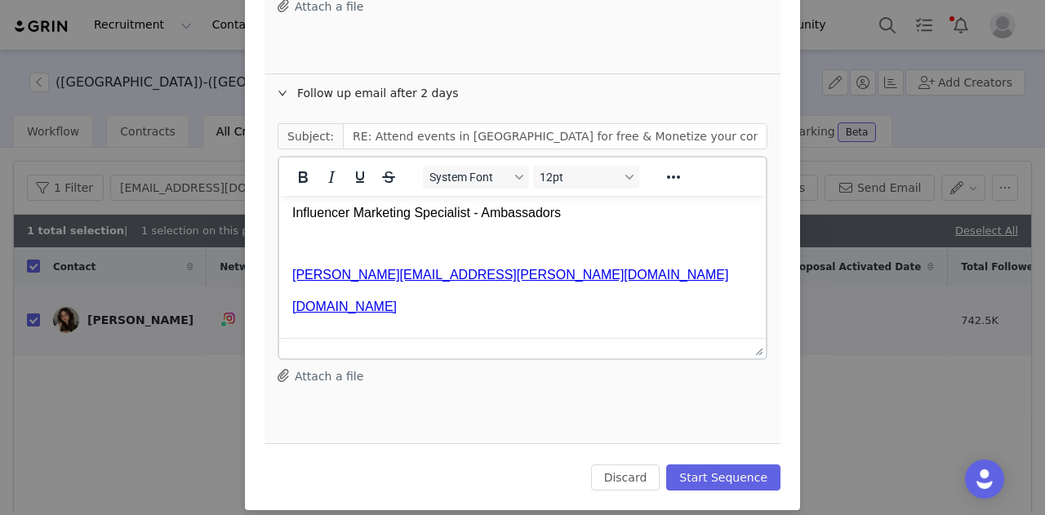
click at [293, 190] on p "[PERSON_NAME]" at bounding box center [522, 181] width 460 height 18
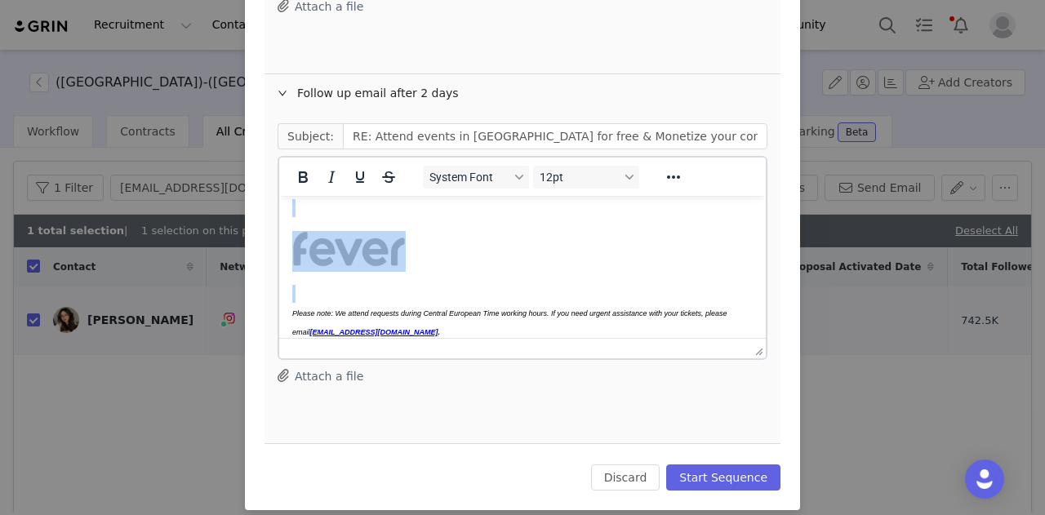
paste body "Rich Text Area. Press ALT-0 for help."
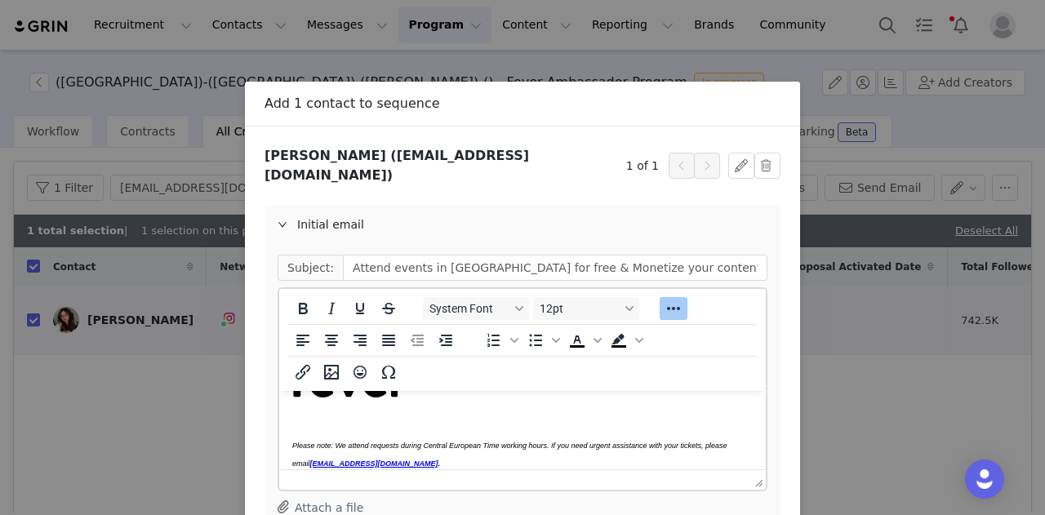
scroll to position [871, 0]
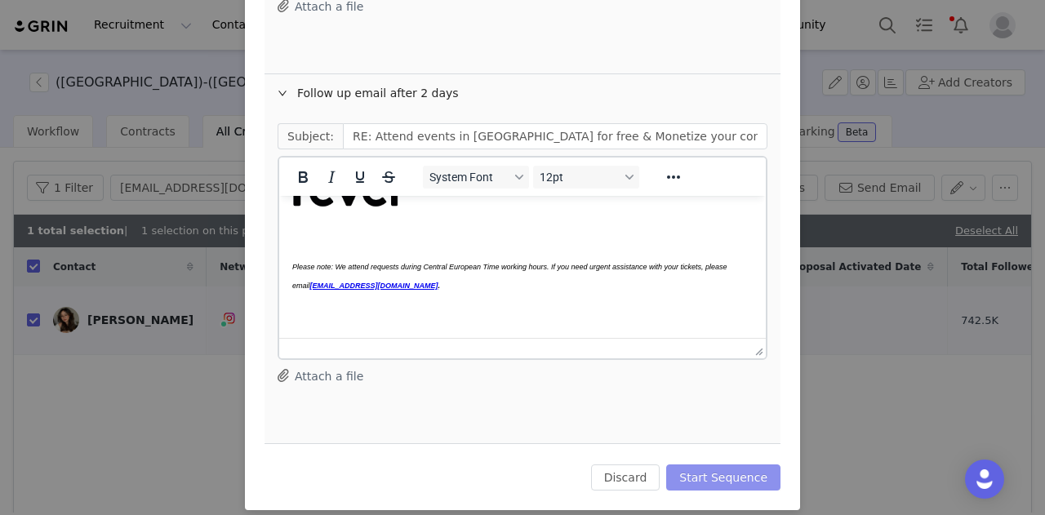
click at [748, 464] on button "Start Sequence" at bounding box center [723, 477] width 114 height 26
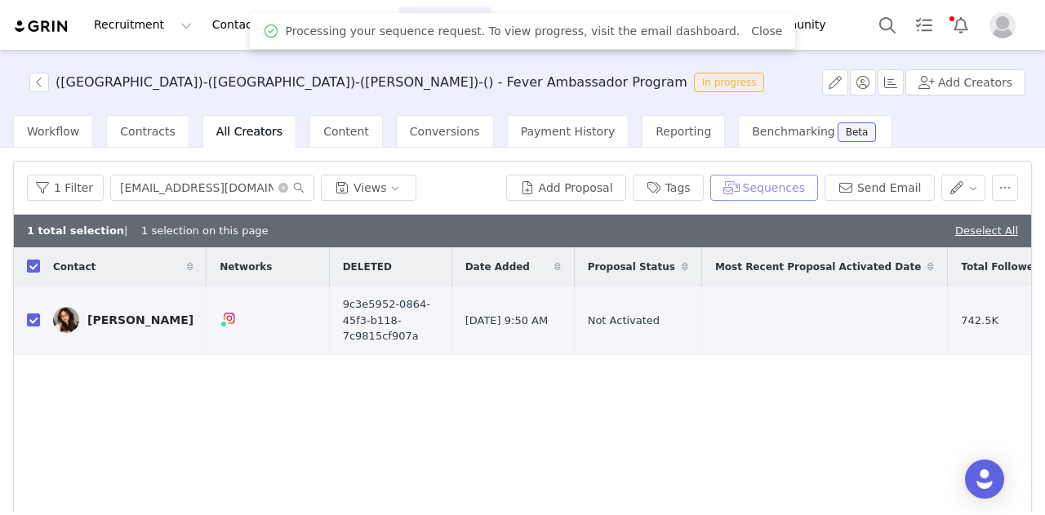
scroll to position [0, 0]
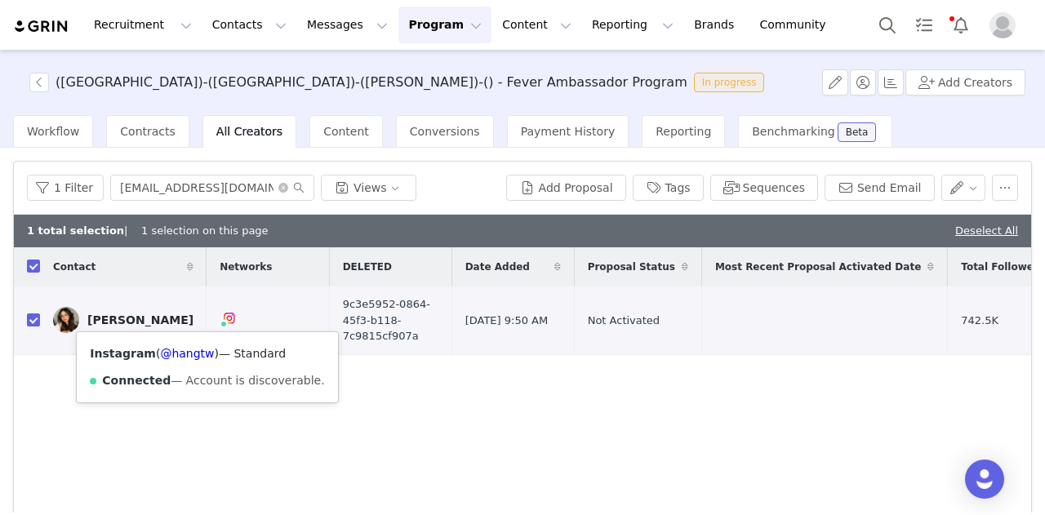
click at [636, 368] on div "Contact Networks DELETED Date Added Proposal Status Most Recent Proposal Activa…" at bounding box center [522, 425] width 1017 height 357
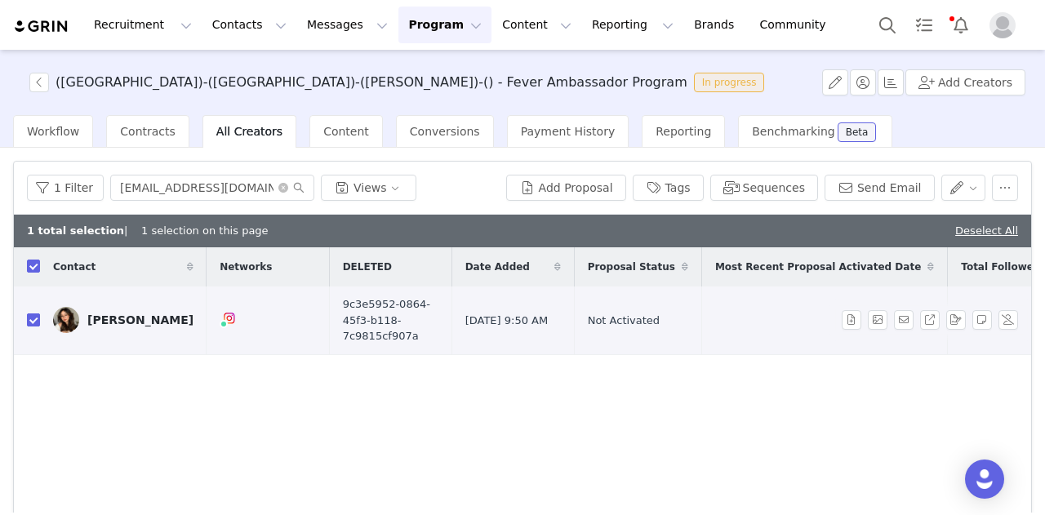
click at [31, 316] on input "checkbox" at bounding box center [33, 319] width 13 height 13
checkbox input "false"
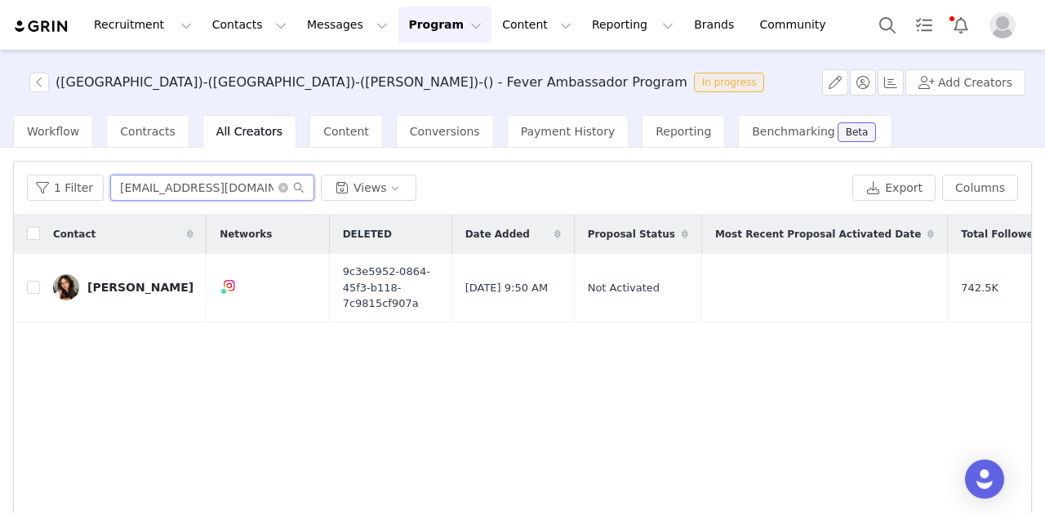
click at [274, 180] on input "[EMAIL_ADDRESS][DOMAIN_NAME]" at bounding box center [212, 188] width 204 height 26
click at [278, 187] on icon "icon: close-circle" at bounding box center [283, 188] width 10 height 10
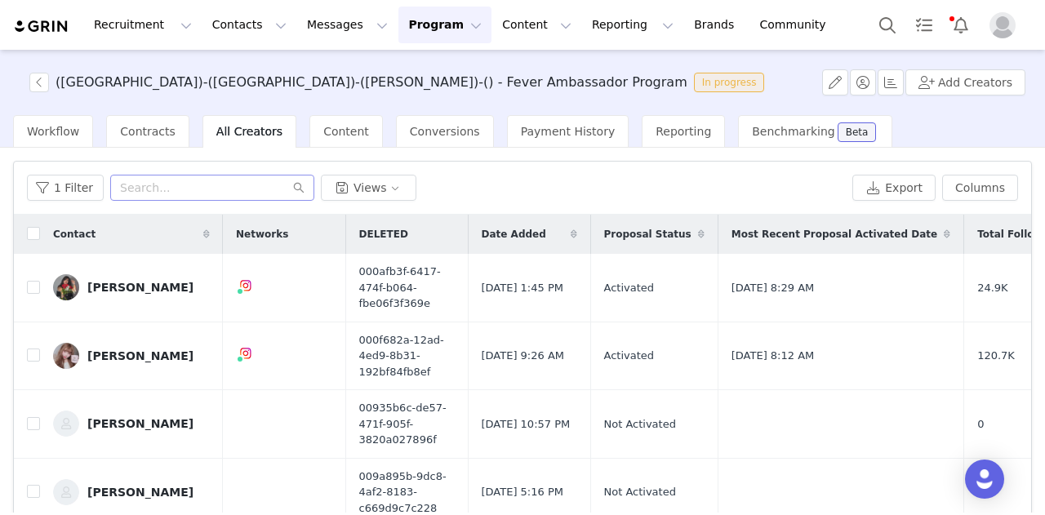
click at [28, 74] on div "([GEOGRAPHIC_DATA])-([GEOGRAPHIC_DATA])-([PERSON_NAME])-() - Fever Ambassador P…" at bounding box center [395, 83] width 751 height 20
click at [31, 76] on button "button" at bounding box center [39, 83] width 20 height 20
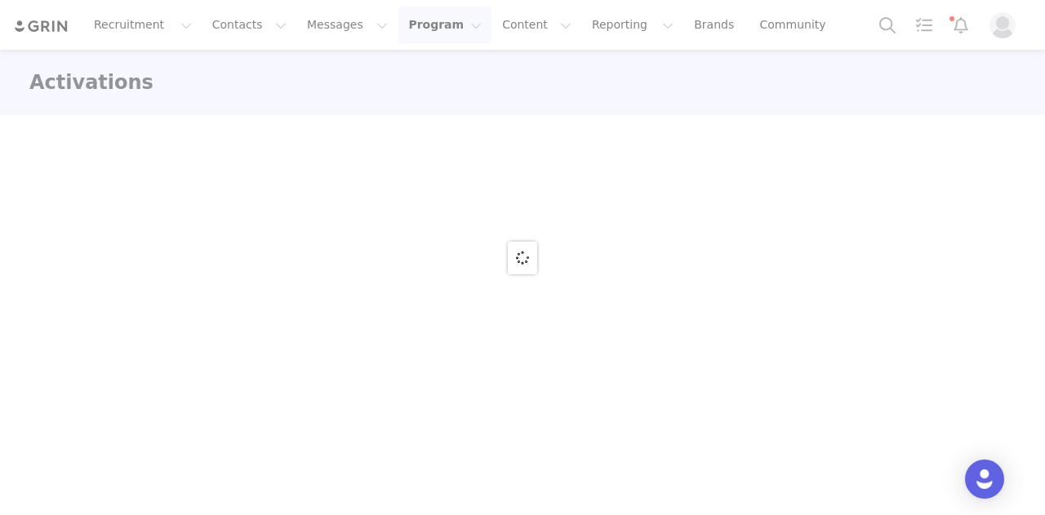
click at [34, 85] on div at bounding box center [522, 257] width 1045 height 515
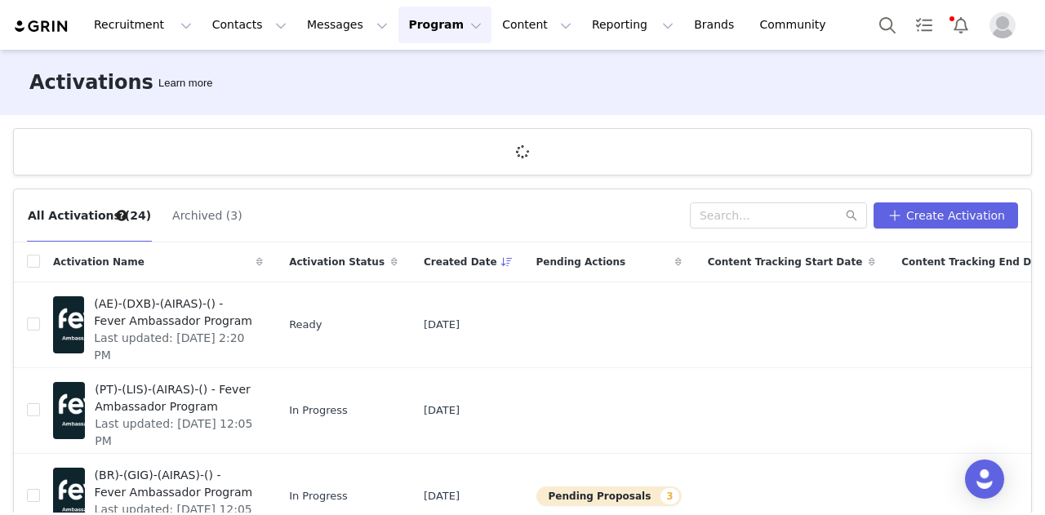
click at [398, 24] on button "Program Program" at bounding box center [444, 25] width 93 height 37
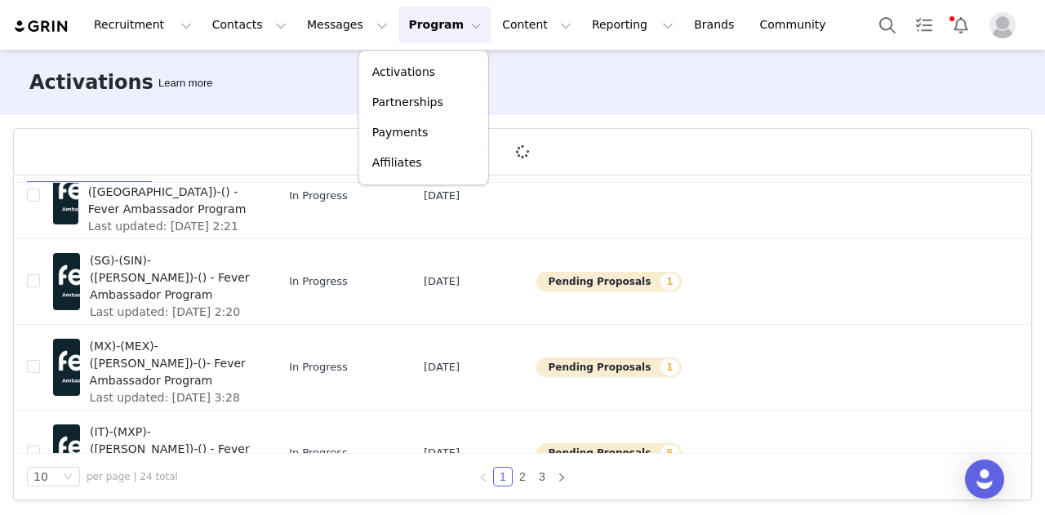
scroll to position [635, 0]
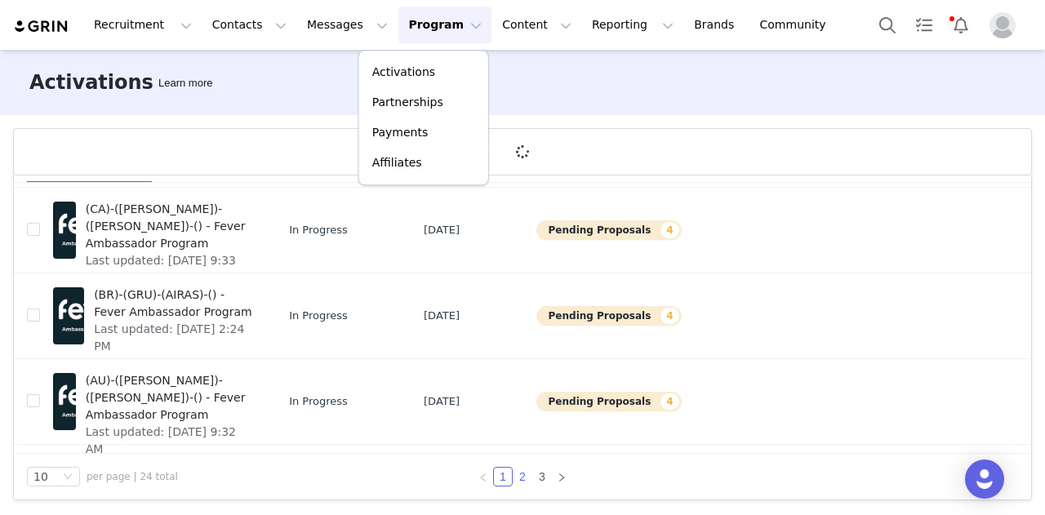
click at [515, 479] on link "2" at bounding box center [522, 477] width 18 height 18
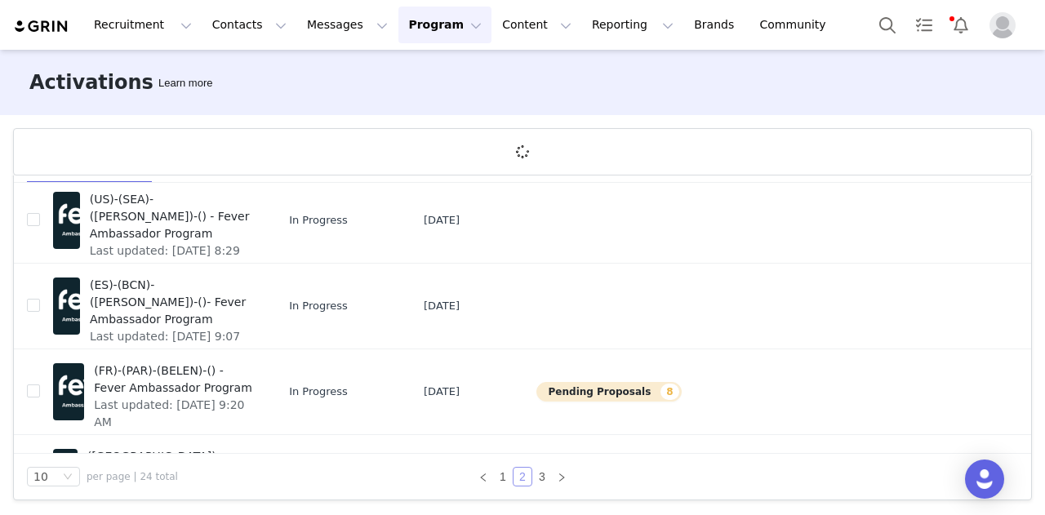
scroll to position [326, 0]
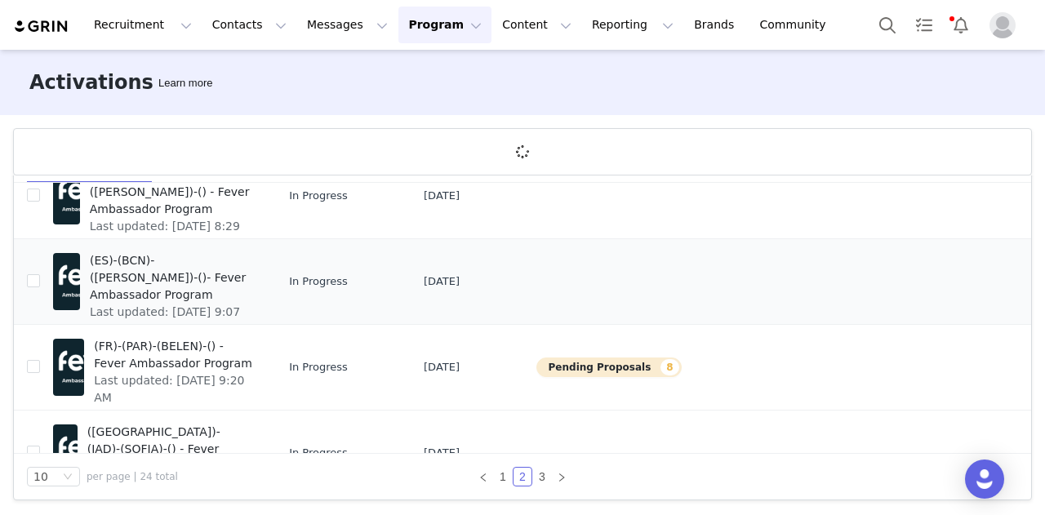
click at [170, 265] on span "(ES)-(BCN)-([PERSON_NAME])-()- Fever Ambassador Program" at bounding box center [171, 277] width 163 height 51
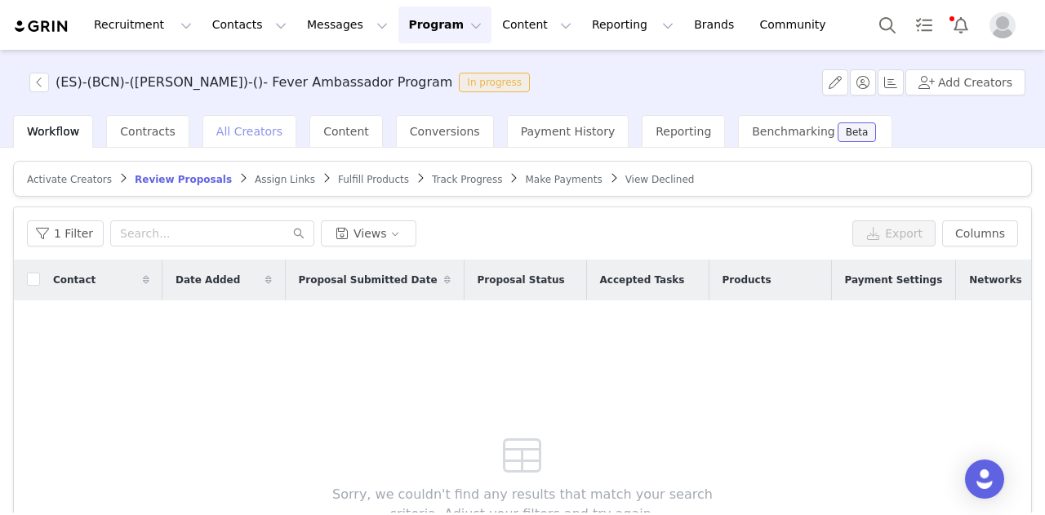
click at [216, 131] on span "All Creators" at bounding box center [249, 131] width 66 height 13
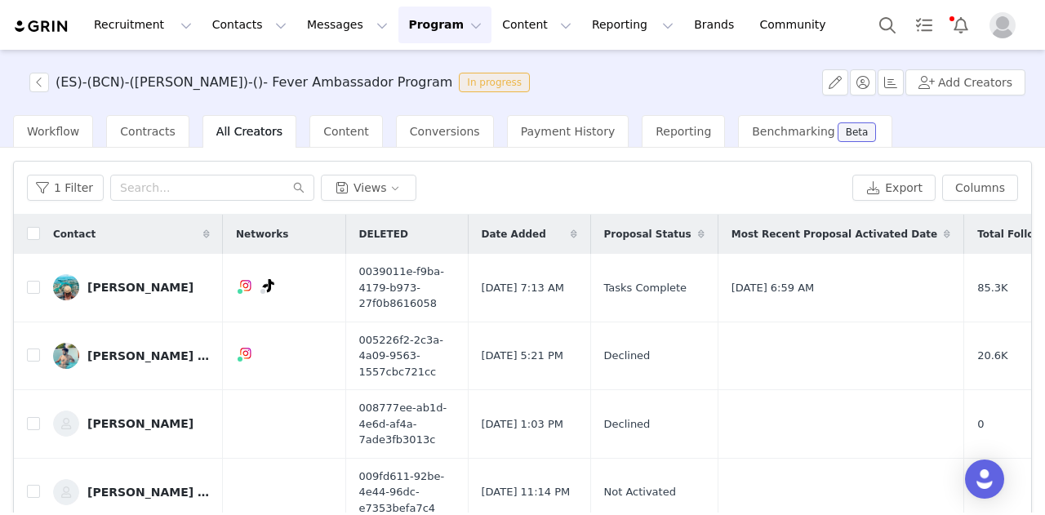
click at [160, 202] on div "1 Filter Views Export Columns" at bounding box center [522, 188] width 1017 height 53
click at [166, 190] on input "text" at bounding box center [212, 188] width 204 height 26
paste input "[EMAIL_ADDRESS][DOMAIN_NAME]"
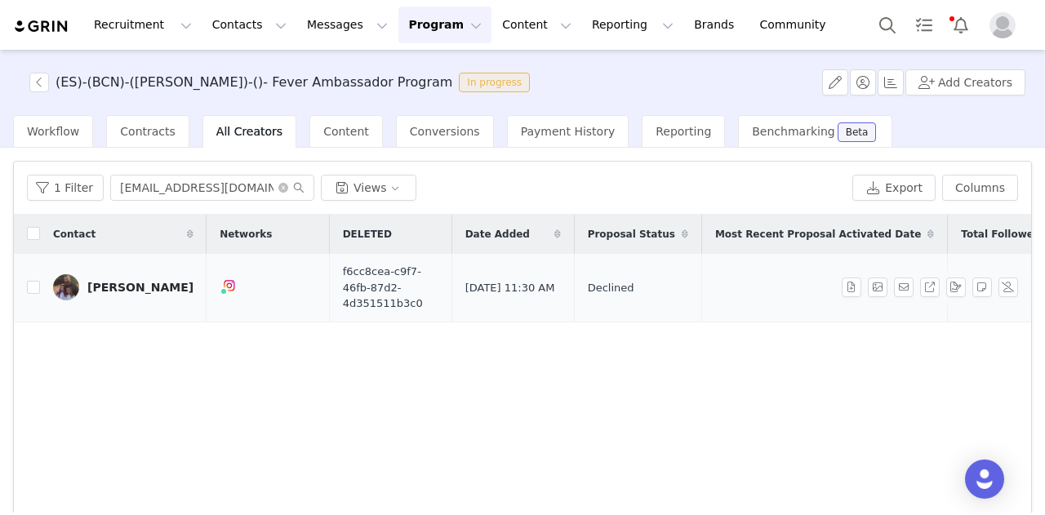
click at [137, 284] on div "[PERSON_NAME]" at bounding box center [140, 287] width 106 height 13
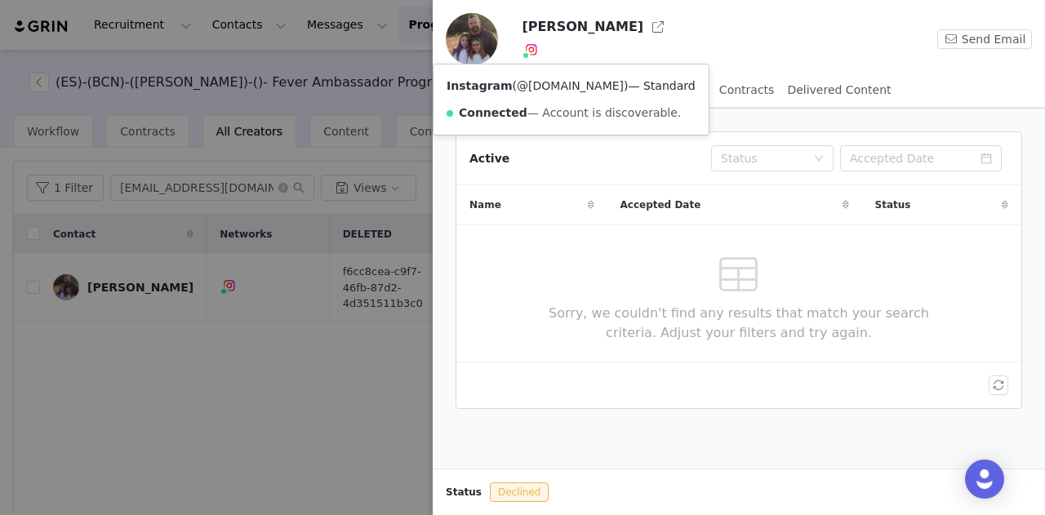
click at [535, 88] on link "@[DOMAIN_NAME]" at bounding box center [570, 85] width 107 height 13
click at [64, 295] on div at bounding box center [522, 257] width 1045 height 515
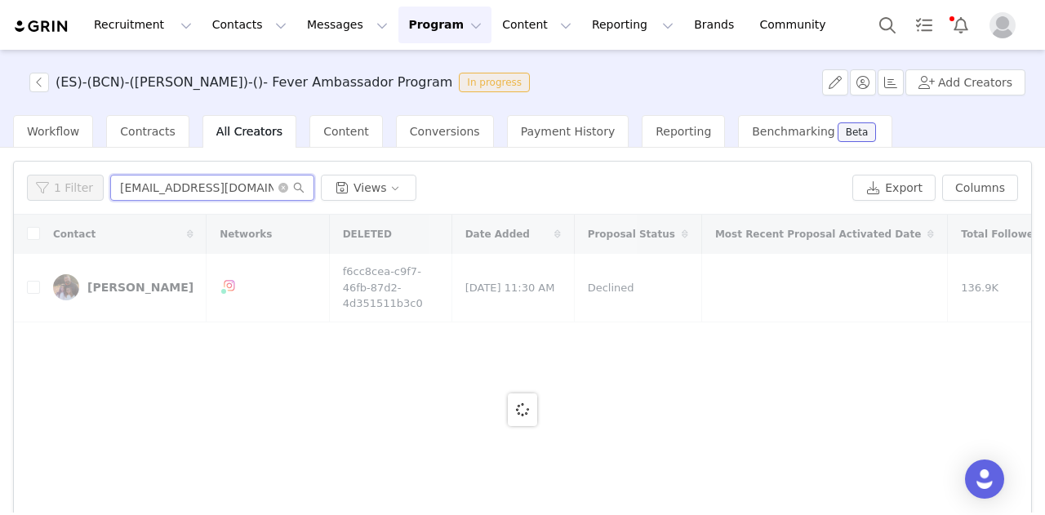
click at [157, 189] on input "[EMAIL_ADDRESS][DOMAIN_NAME]" at bounding box center [212, 188] width 204 height 26
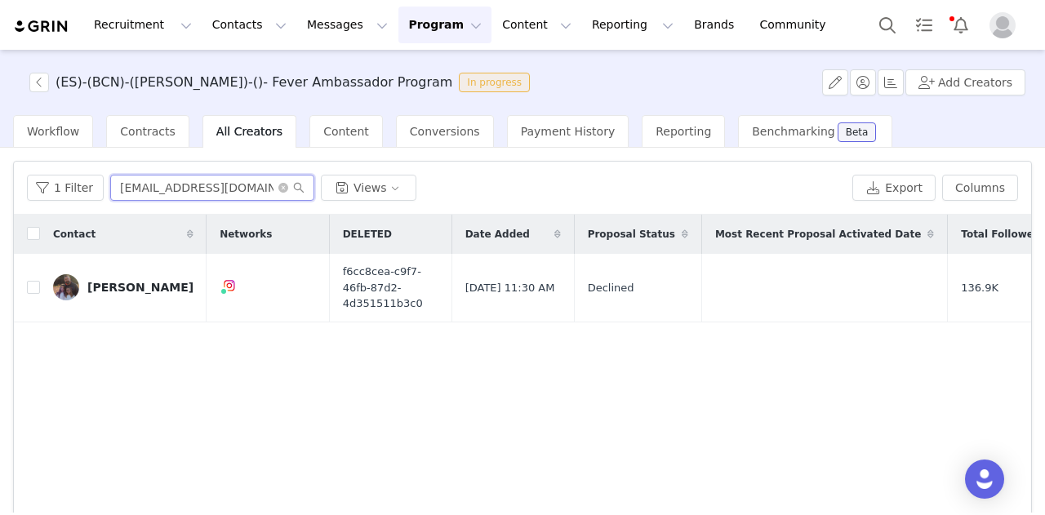
click at [157, 189] on input "[EMAIL_ADDRESS][DOMAIN_NAME]" at bounding box center [212, 188] width 204 height 26
click at [171, 191] on input "[EMAIL_ADDRESS][DOMAIN_NAME]" at bounding box center [212, 188] width 204 height 26
drag, startPoint x: 163, startPoint y: 188, endPoint x: 118, endPoint y: 188, distance: 45.7
click at [118, 188] on input "[EMAIL_ADDRESS][DOMAIN_NAME]" at bounding box center [212, 188] width 204 height 26
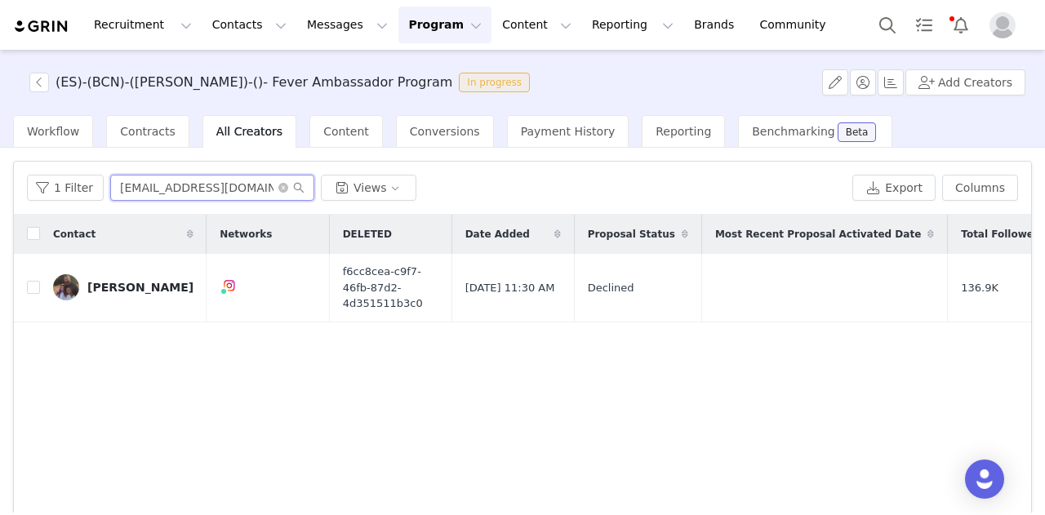
click at [127, 188] on input "[EMAIL_ADDRESS][DOMAIN_NAME]" at bounding box center [212, 188] width 204 height 26
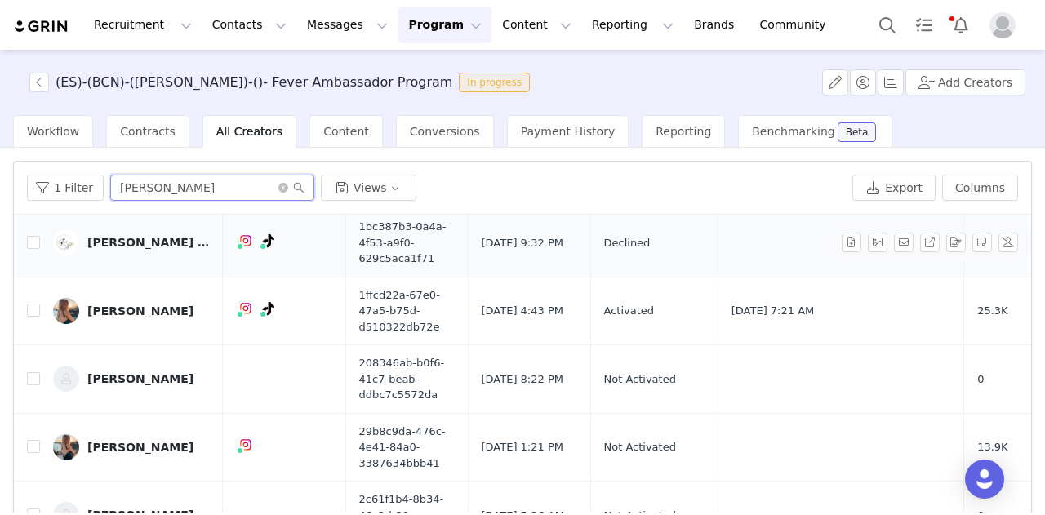
scroll to position [82, 0]
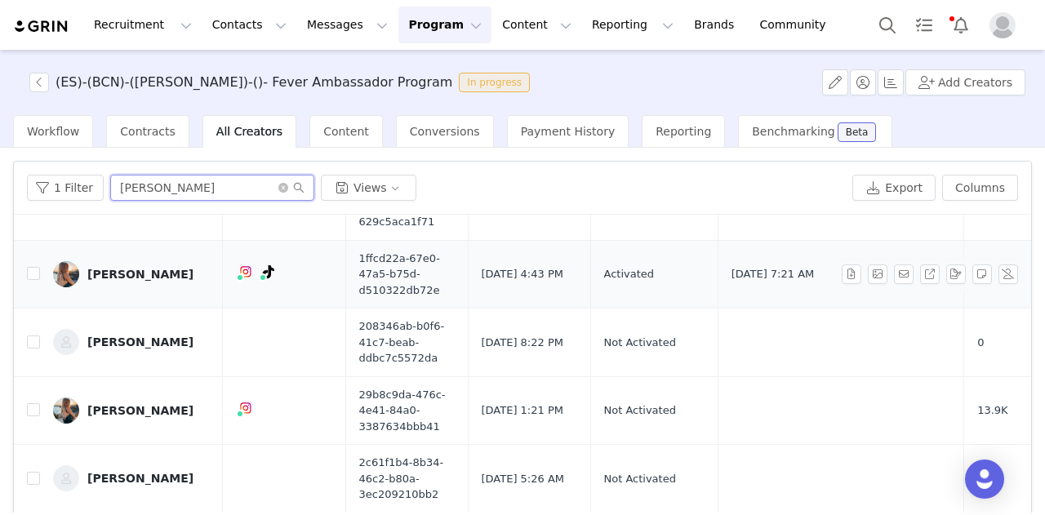
type input "[PERSON_NAME]"
click at [131, 273] on div "[PERSON_NAME]" at bounding box center [140, 274] width 106 height 13
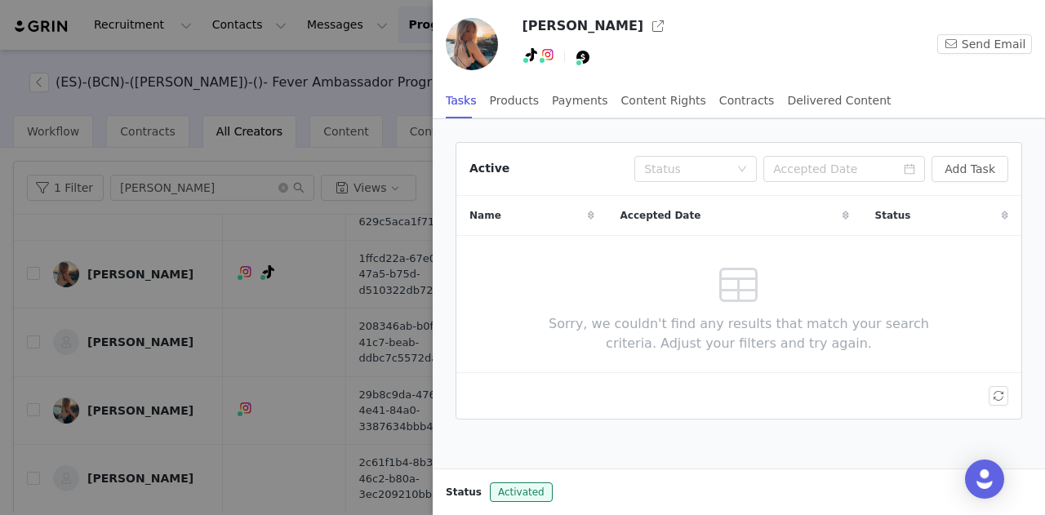
click at [491, 51] on img at bounding box center [472, 44] width 52 height 52
click at [206, 309] on div at bounding box center [522, 257] width 1045 height 515
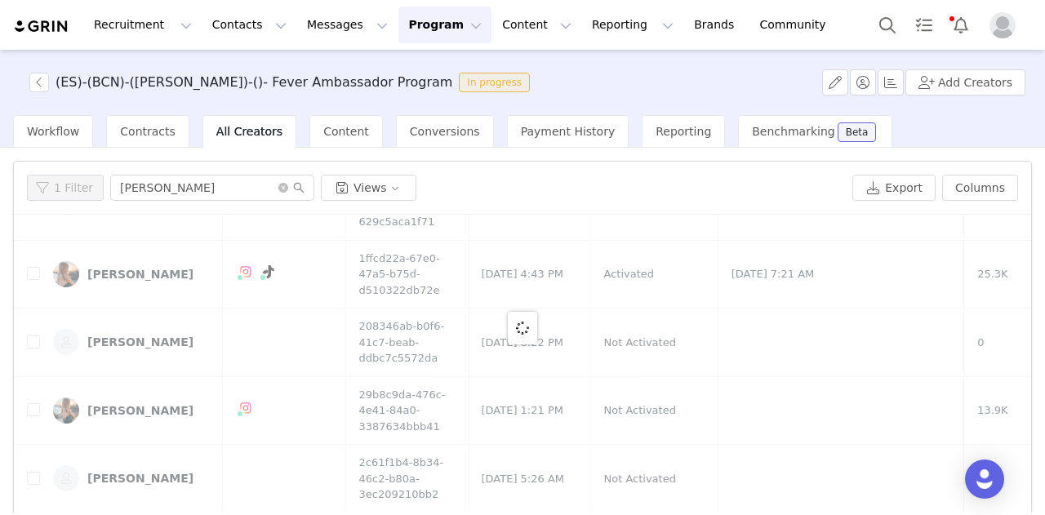
scroll to position [0, 0]
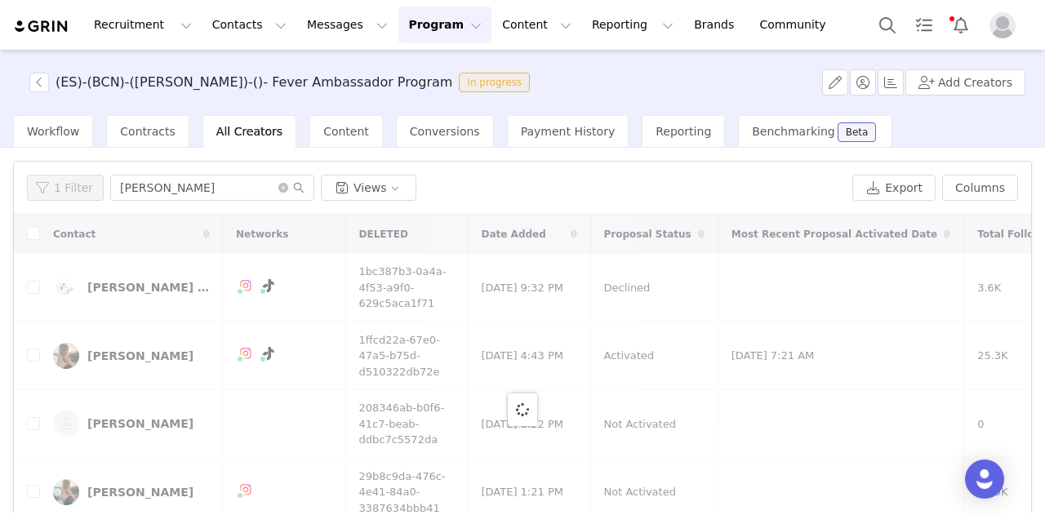
click at [120, 365] on div at bounding box center [522, 409] width 1017 height 389
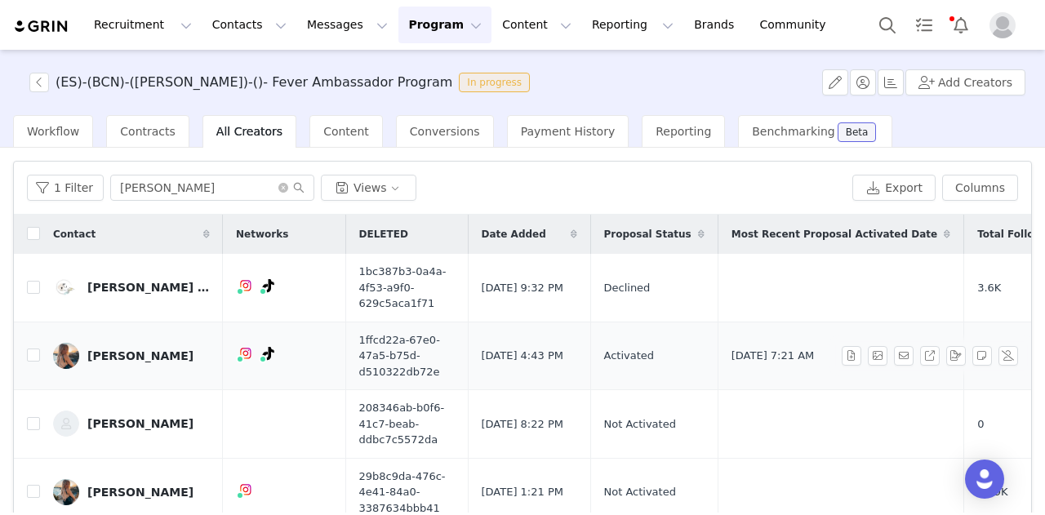
click at [120, 357] on div "[PERSON_NAME]" at bounding box center [140, 355] width 106 height 13
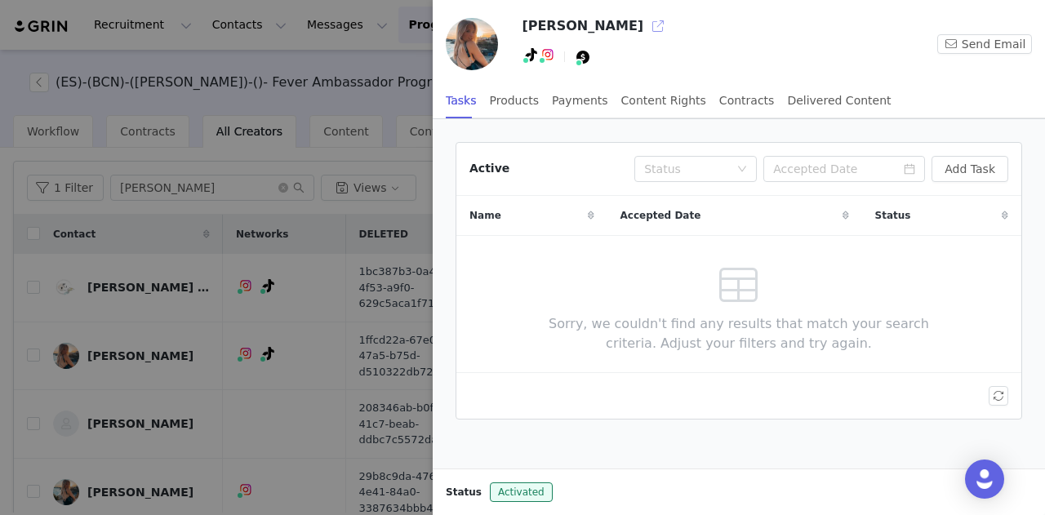
click at [645, 29] on button "button" at bounding box center [658, 26] width 26 height 26
click at [85, 379] on div at bounding box center [522, 257] width 1045 height 515
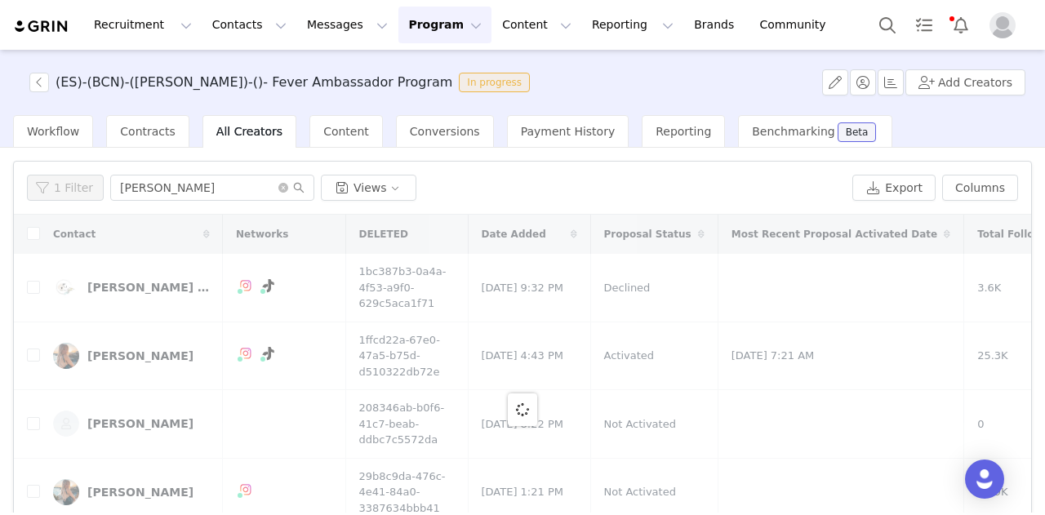
click at [36, 494] on div at bounding box center [522, 409] width 1017 height 389
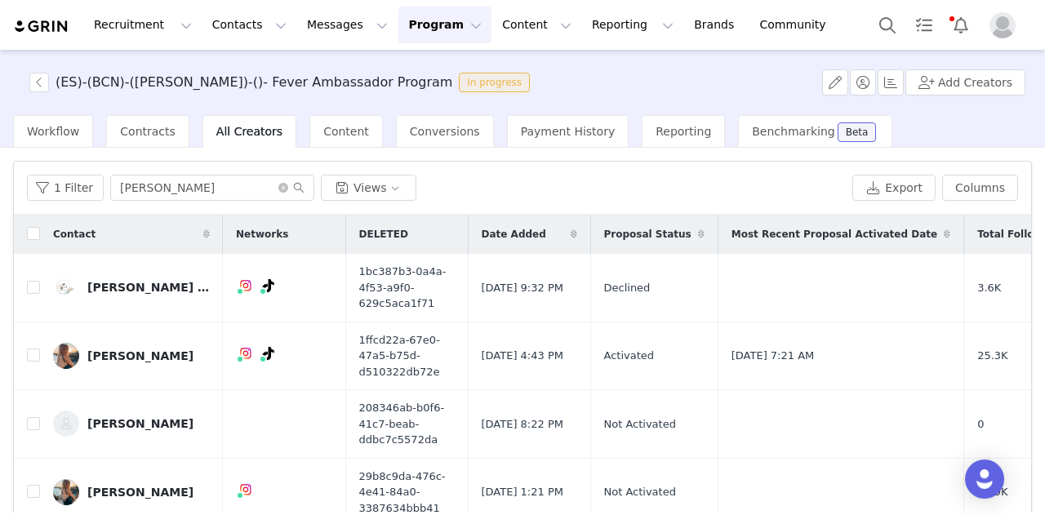
scroll to position [150, 0]
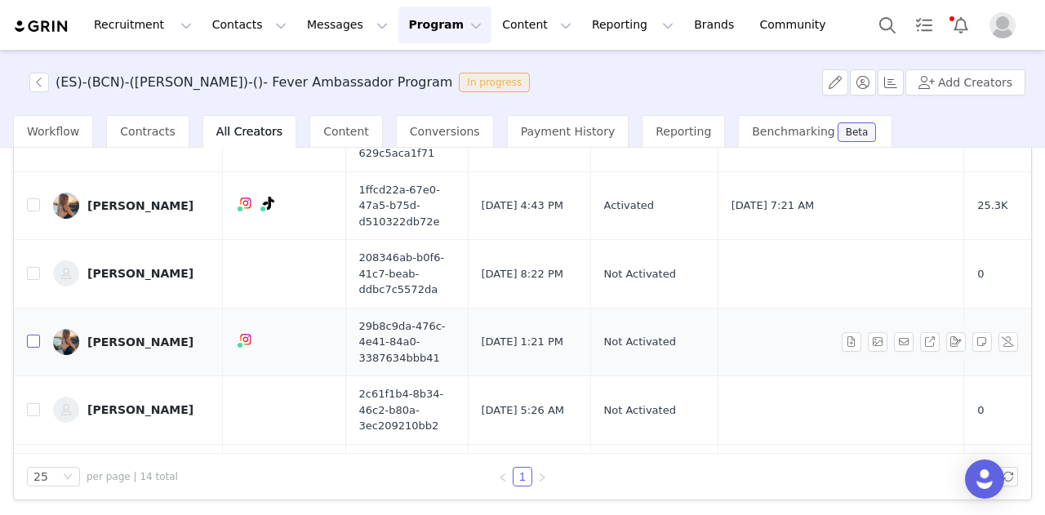
click at [36, 337] on input "checkbox" at bounding box center [33, 341] width 13 height 13
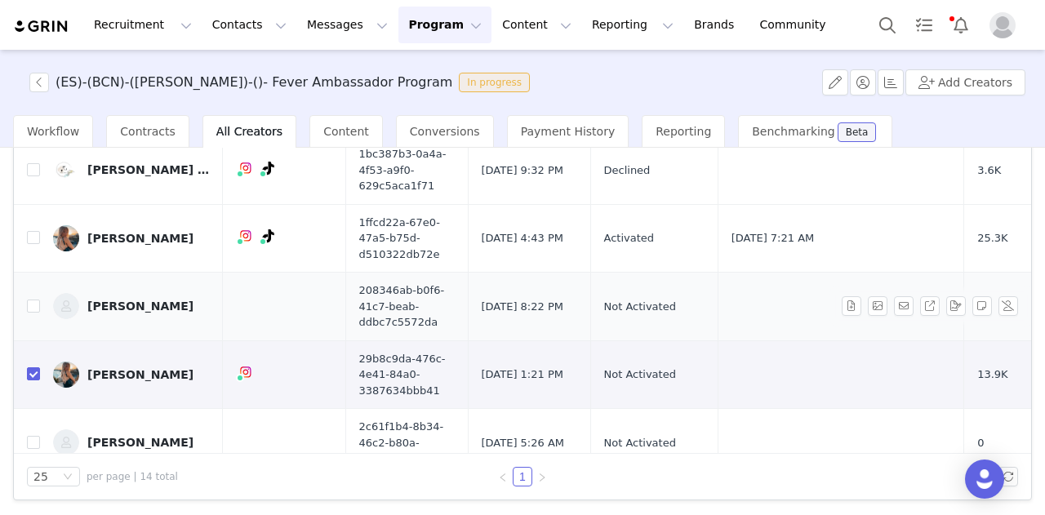
scroll to position [0, 0]
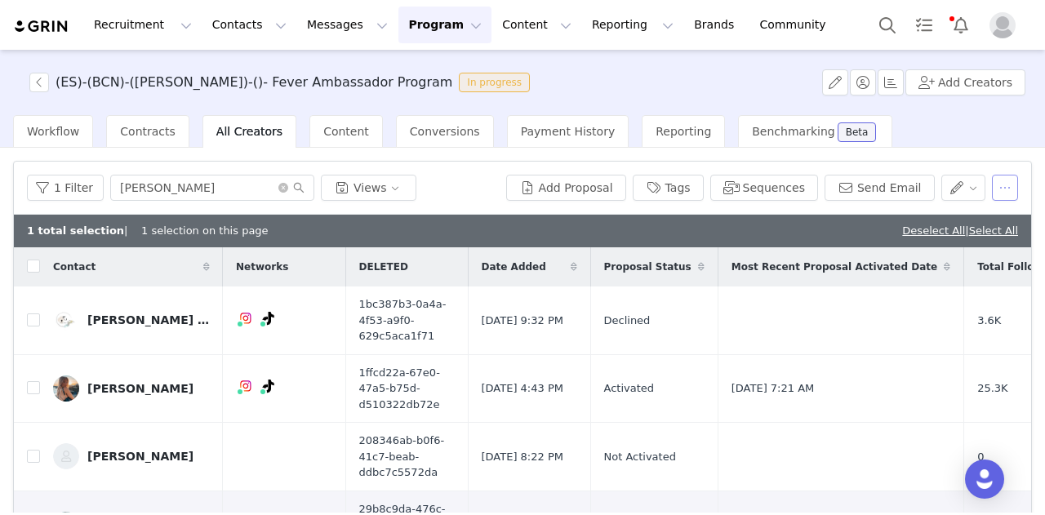
click at [991, 189] on button "button" at bounding box center [1004, 188] width 26 height 26
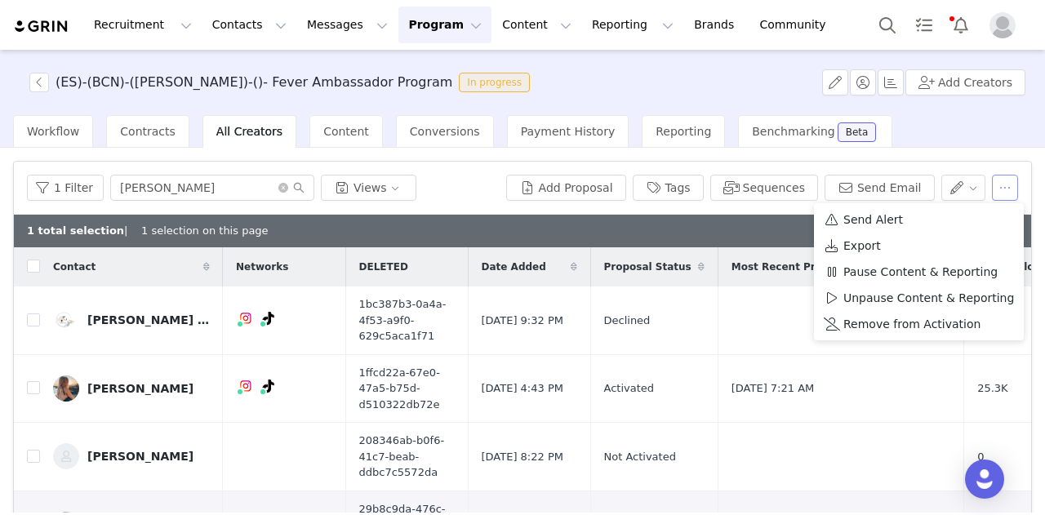
click at [991, 189] on button "button" at bounding box center [1004, 188] width 26 height 26
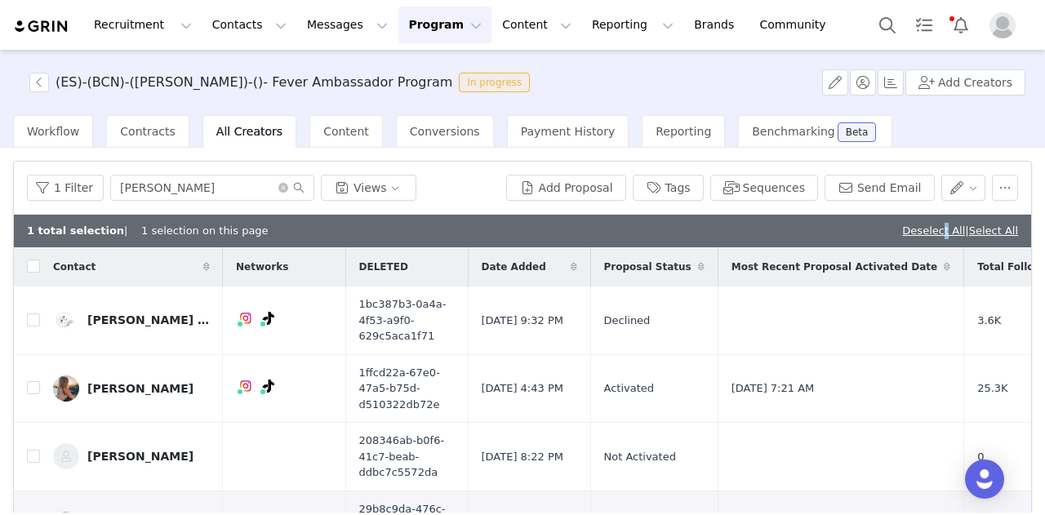
click at [920, 223] on div "Deselect All | Select All" at bounding box center [960, 231] width 116 height 16
click at [921, 227] on link "Deselect All" at bounding box center [933, 230] width 63 height 12
checkbox input "false"
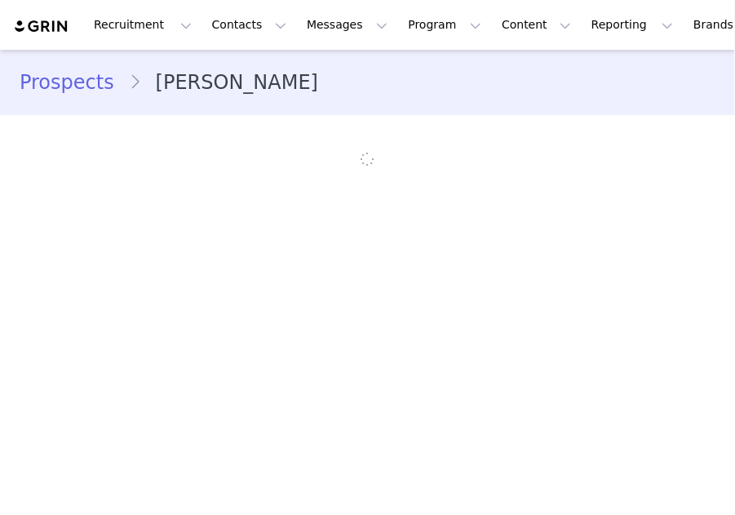
drag, startPoint x: 0, startPoint y: 0, endPoint x: 163, endPoint y: 213, distance: 268.3
click at [163, 213] on main "Prospects [PERSON_NAME]" at bounding box center [367, 281] width 735 height 463
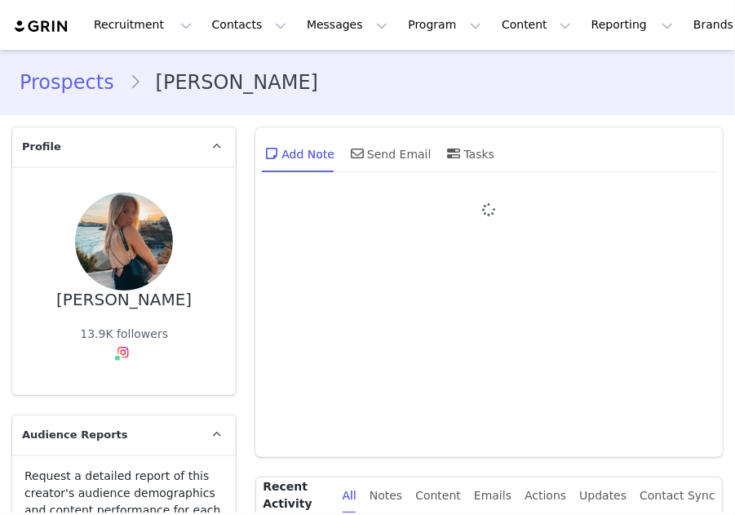
type input "+1 ([GEOGRAPHIC_DATA])"
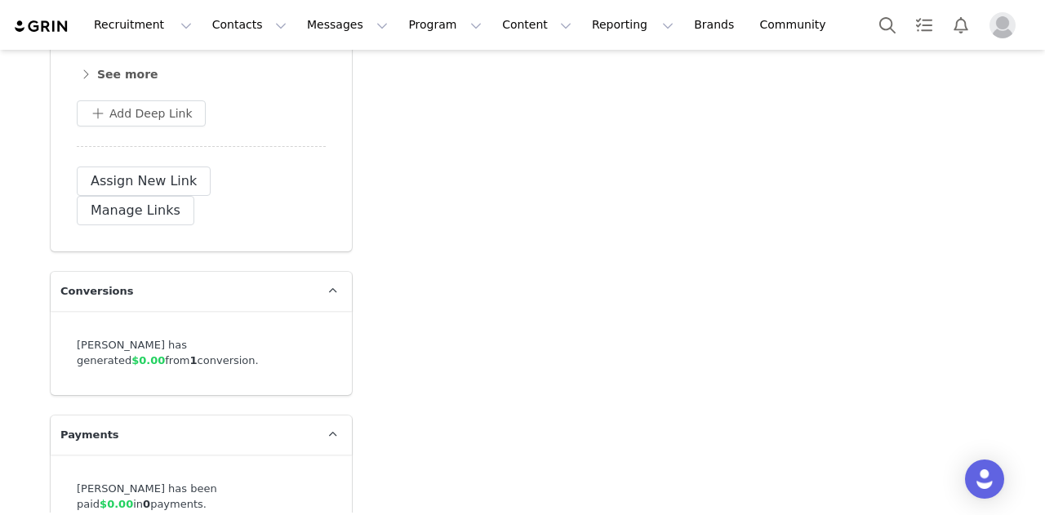
scroll to position [4535, 0]
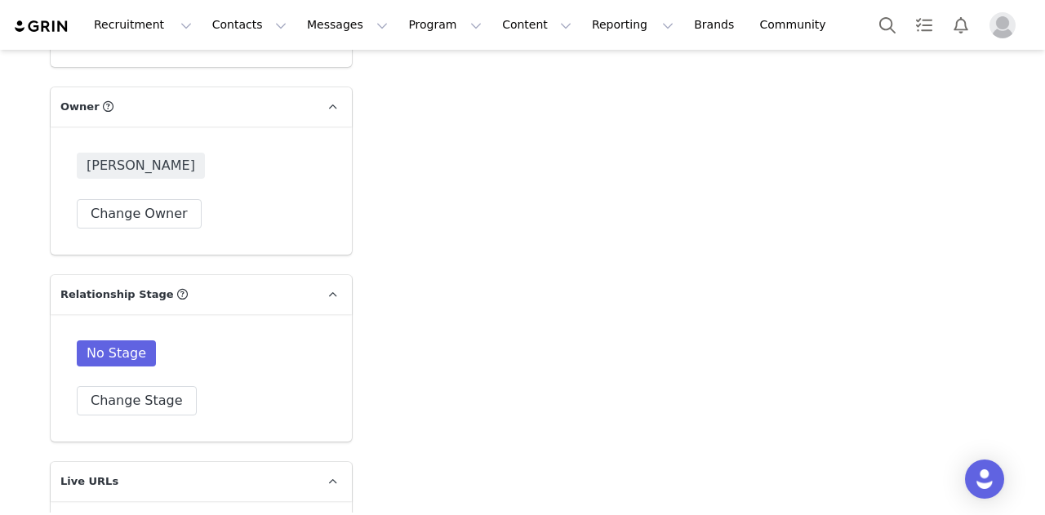
scroll to position [3067, 0]
